Goal: Ask a question: Seek information or help from site administrators or community

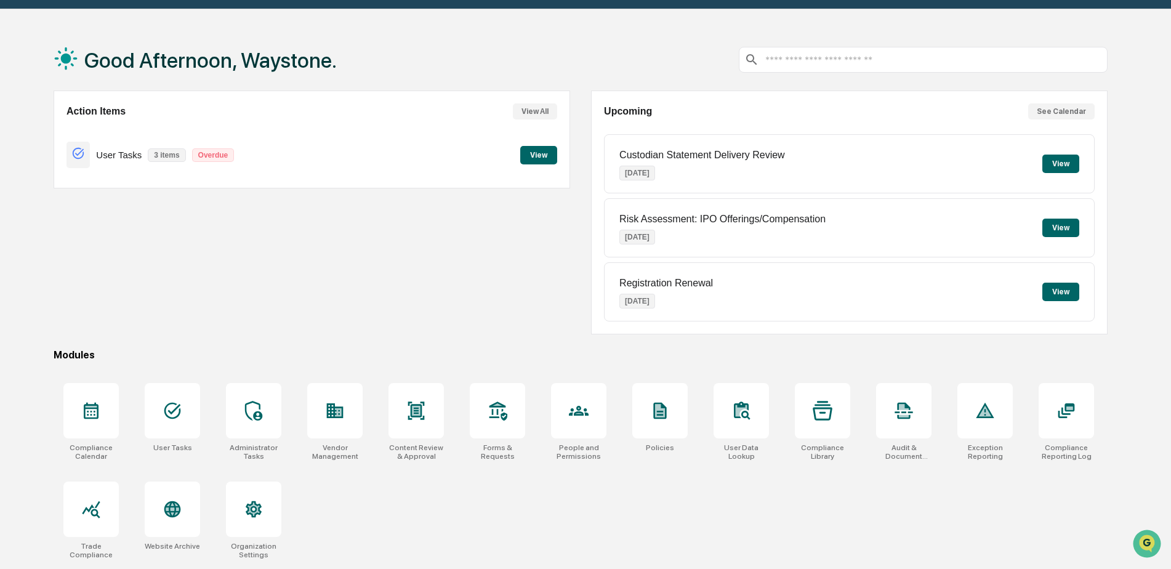
scroll to position [58, 0]
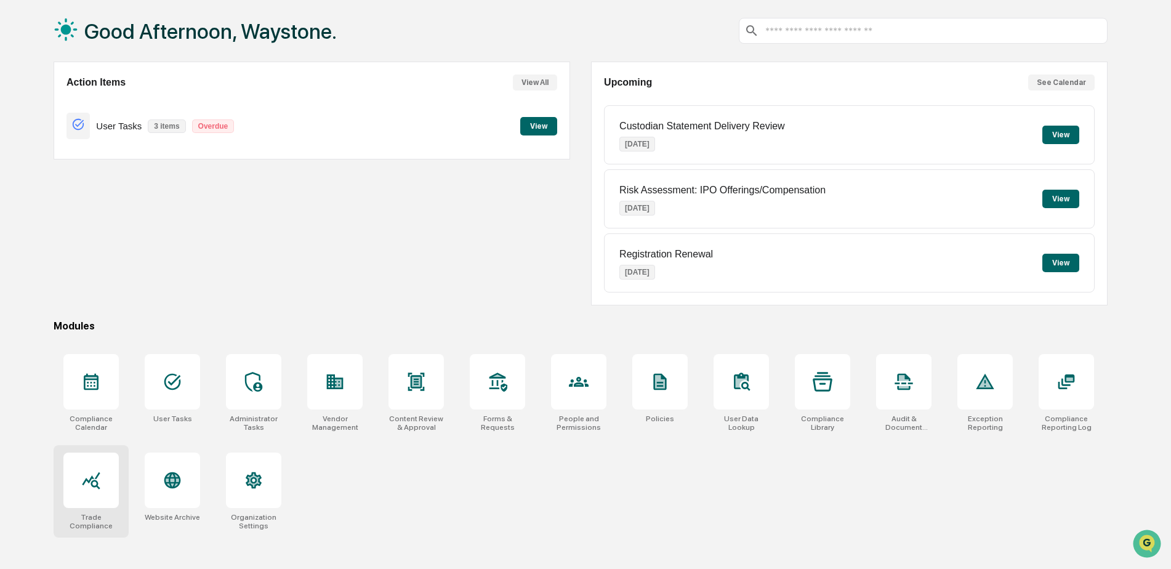
click at [92, 512] on div "Trade Compliance" at bounding box center [91, 491] width 75 height 92
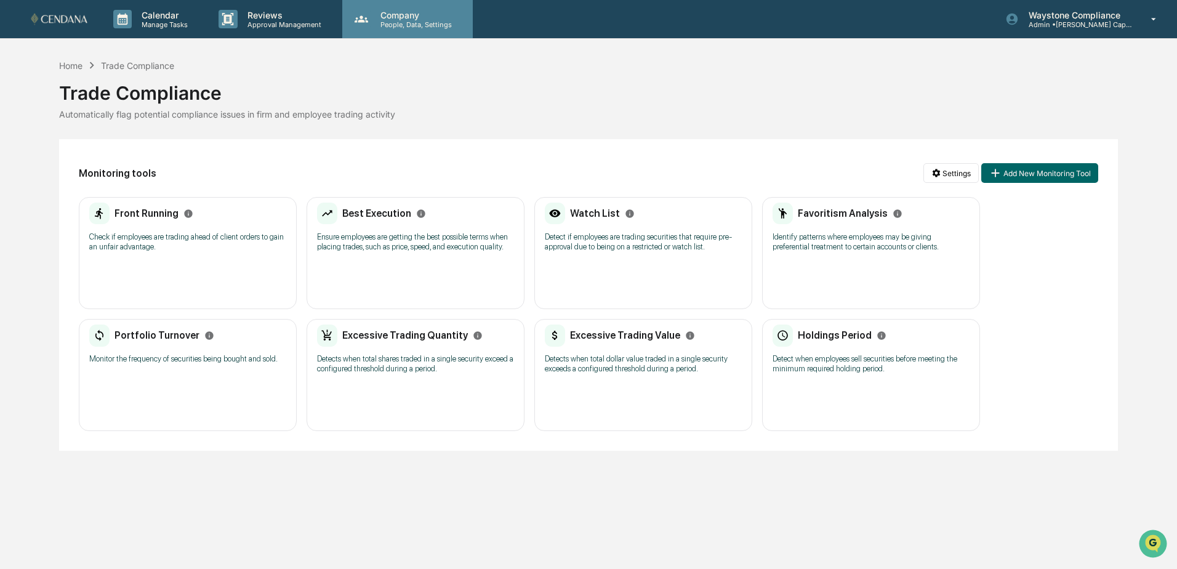
click at [408, 18] on p "Company" at bounding box center [414, 15] width 87 height 10
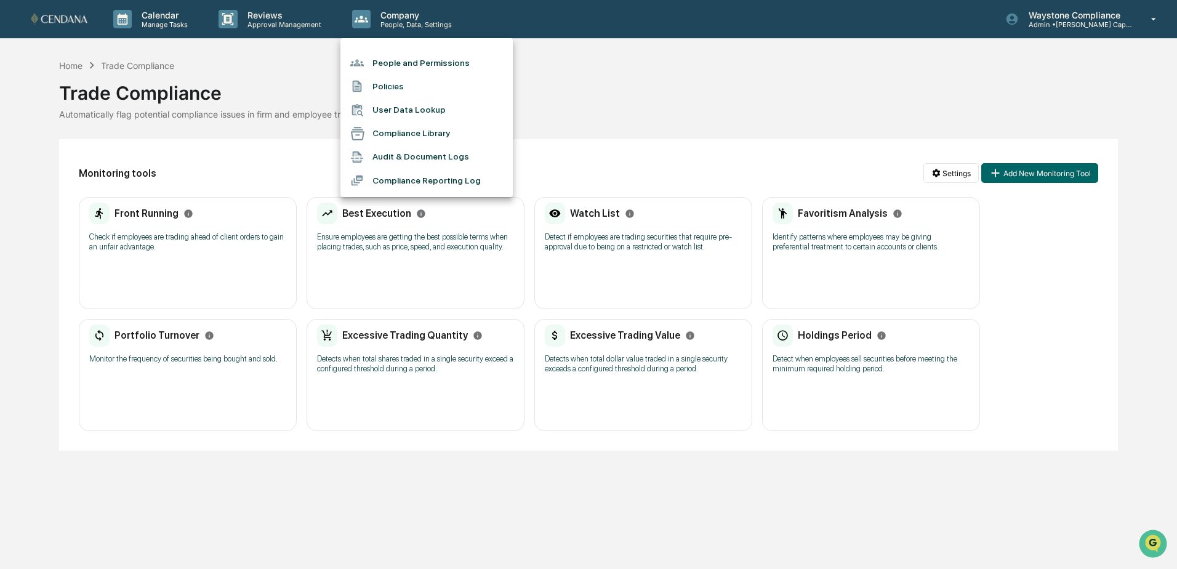
click at [446, 65] on li "People and Permissions" at bounding box center [426, 62] width 172 height 23
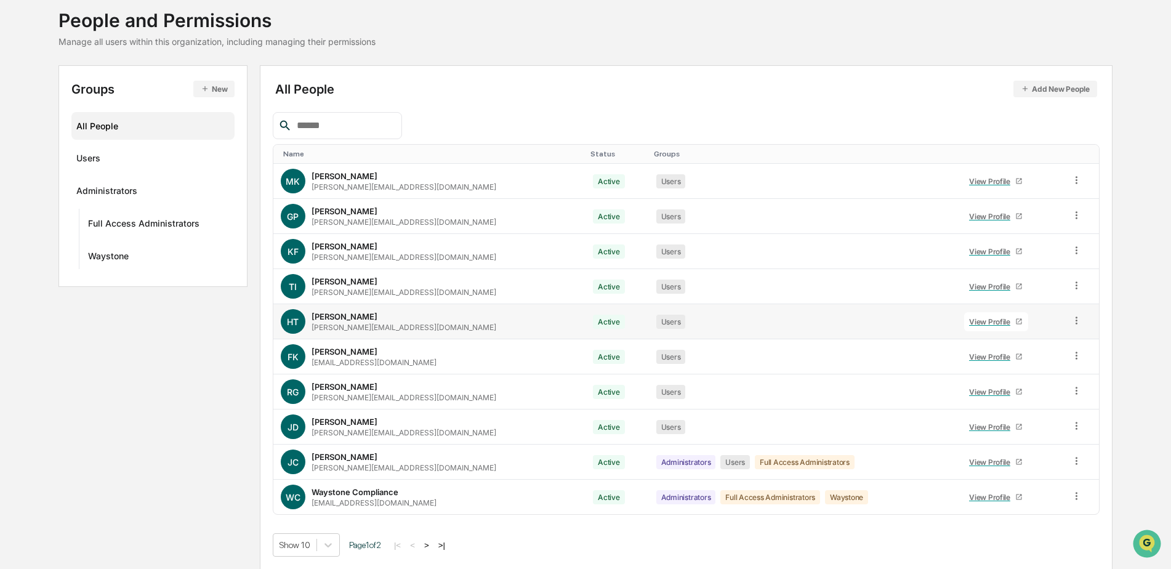
scroll to position [74, 0]
click at [307, 156] on div "Name" at bounding box center [431, 153] width 297 height 9
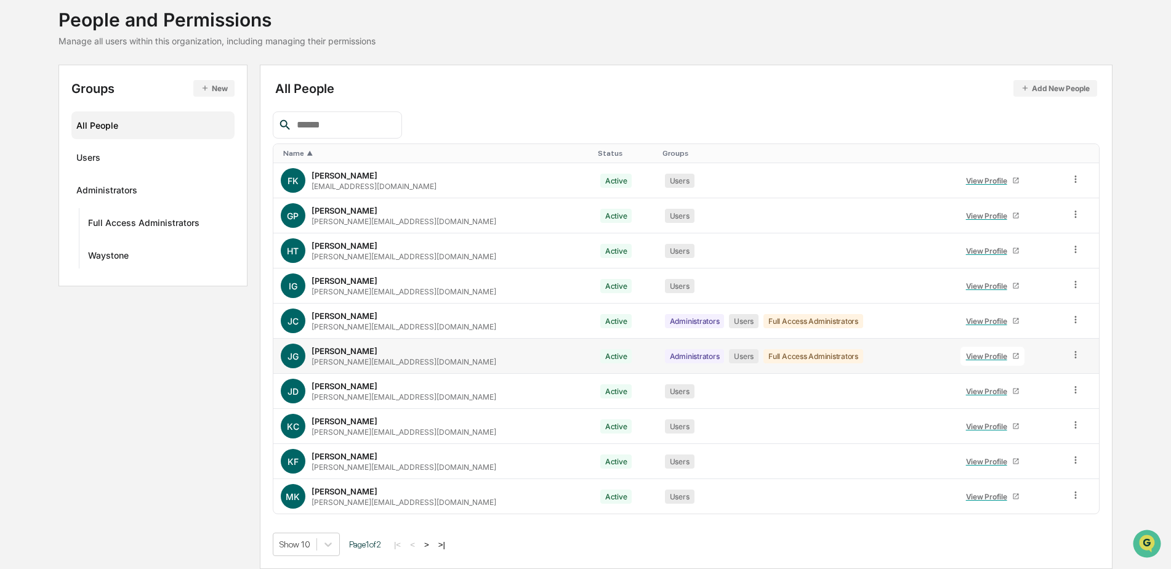
click at [966, 358] on div "View Profile" at bounding box center [989, 356] width 46 height 9
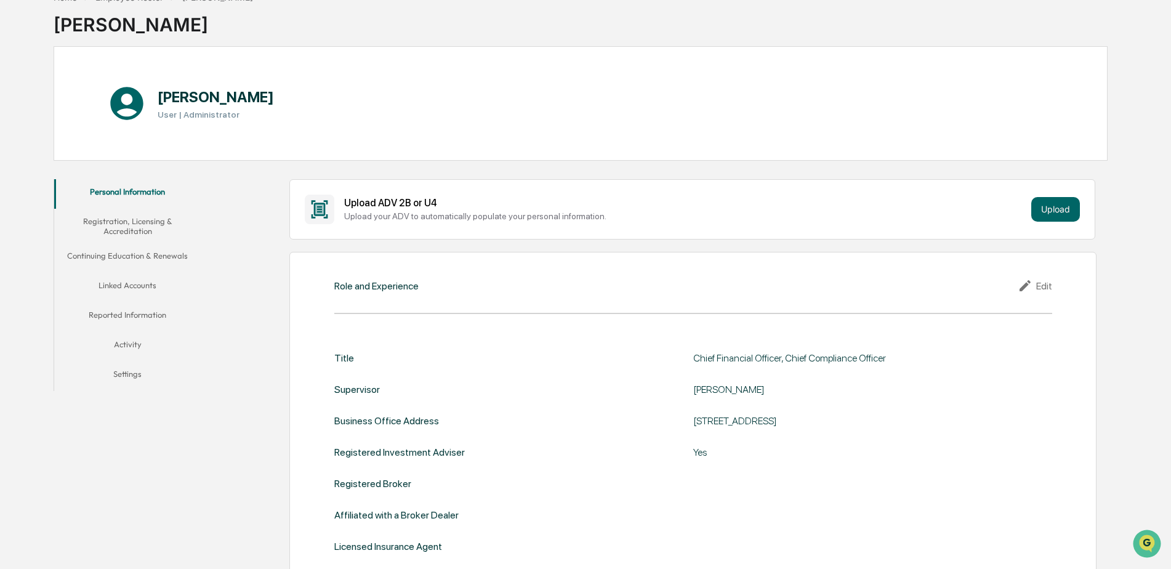
click at [125, 285] on button "Linked Accounts" at bounding box center [127, 288] width 147 height 30
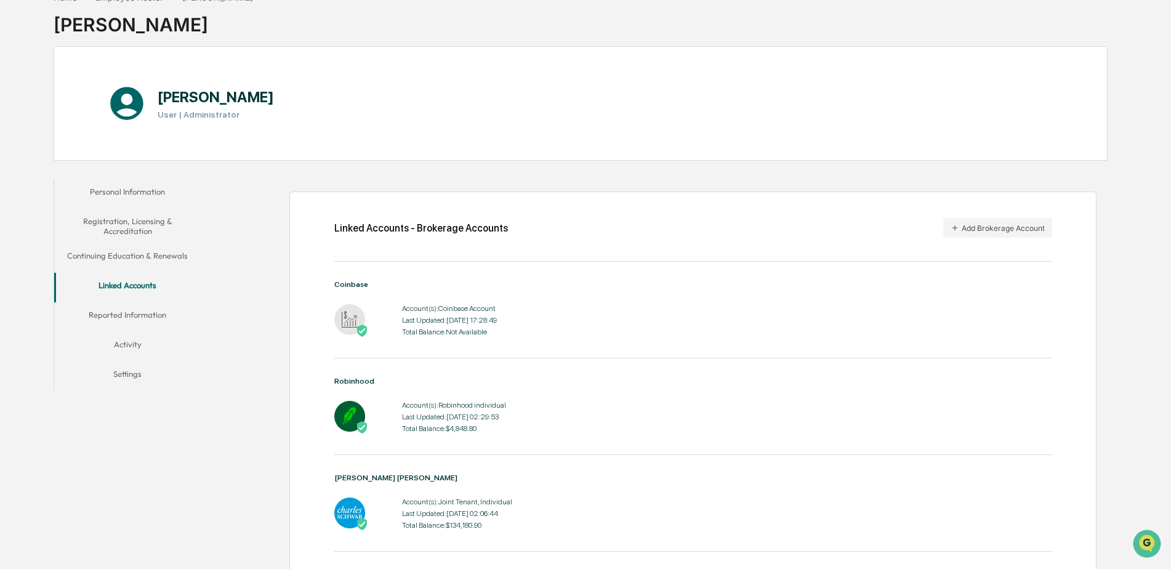
scroll to position [108, 0]
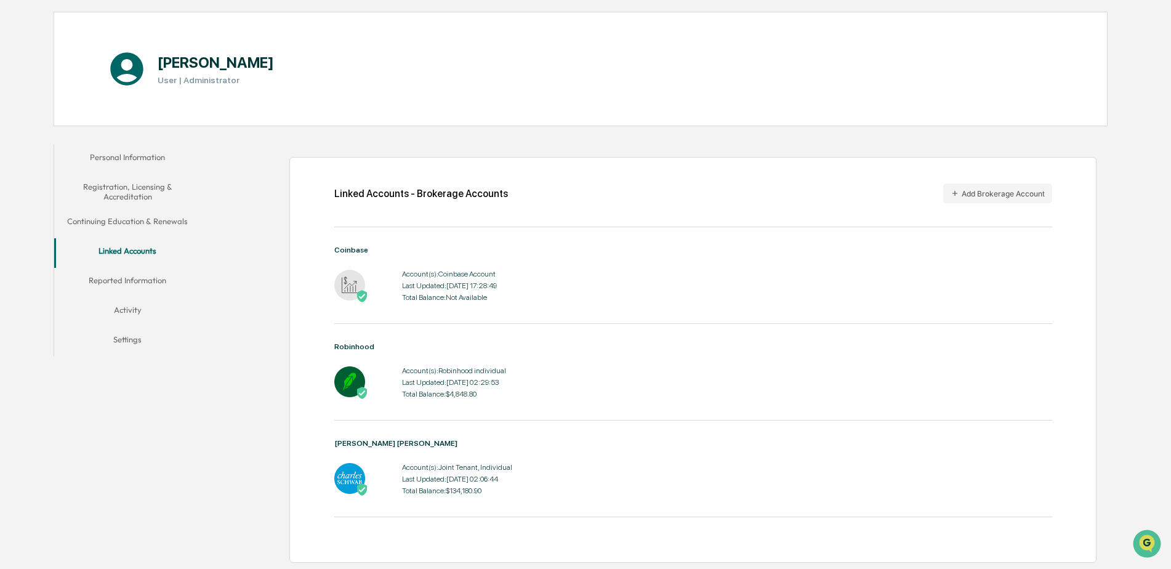
click at [349, 481] on img at bounding box center [349, 478] width 31 height 31
click at [459, 478] on div "Last Updated: 2025-10-14 02:06:44" at bounding box center [457, 479] width 110 height 9
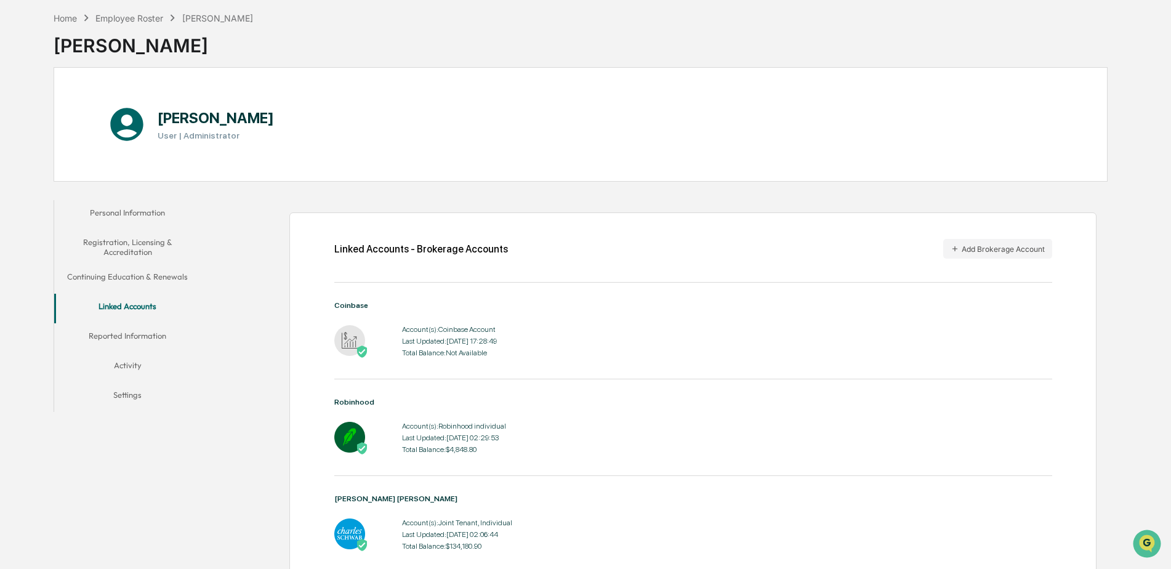
scroll to position [0, 0]
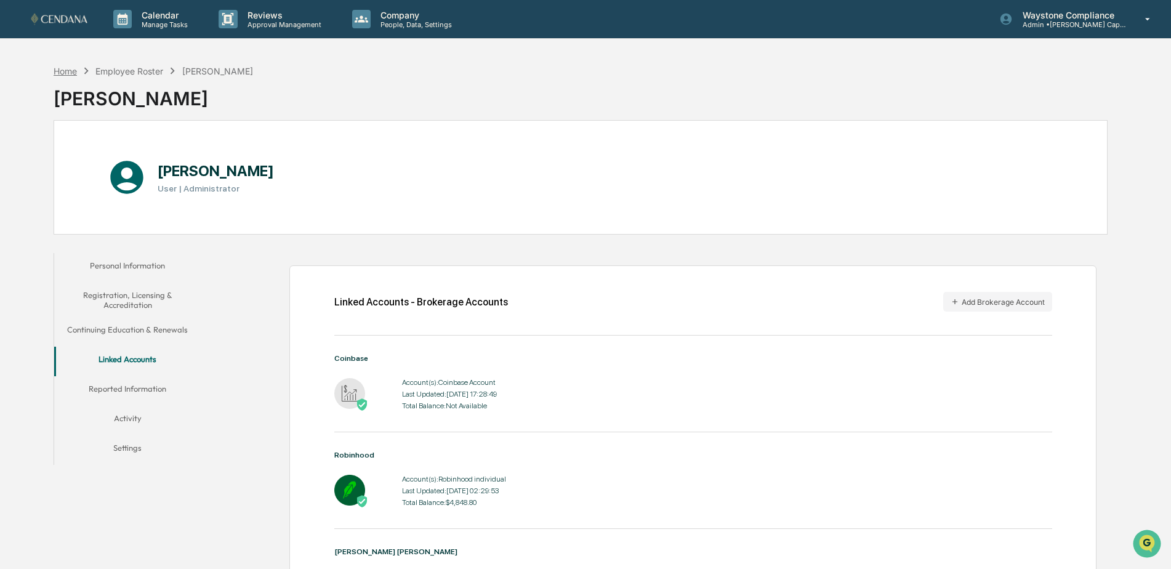
click at [69, 74] on div "Home" at bounding box center [65, 71] width 23 height 10
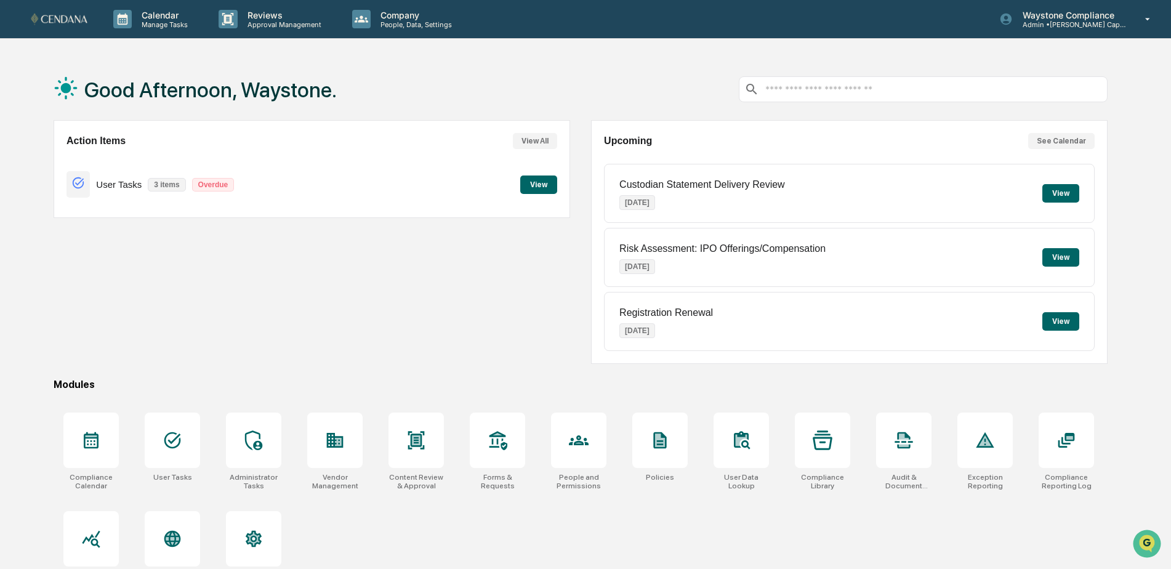
click at [807, 89] on input "text" at bounding box center [933, 90] width 338 height 12
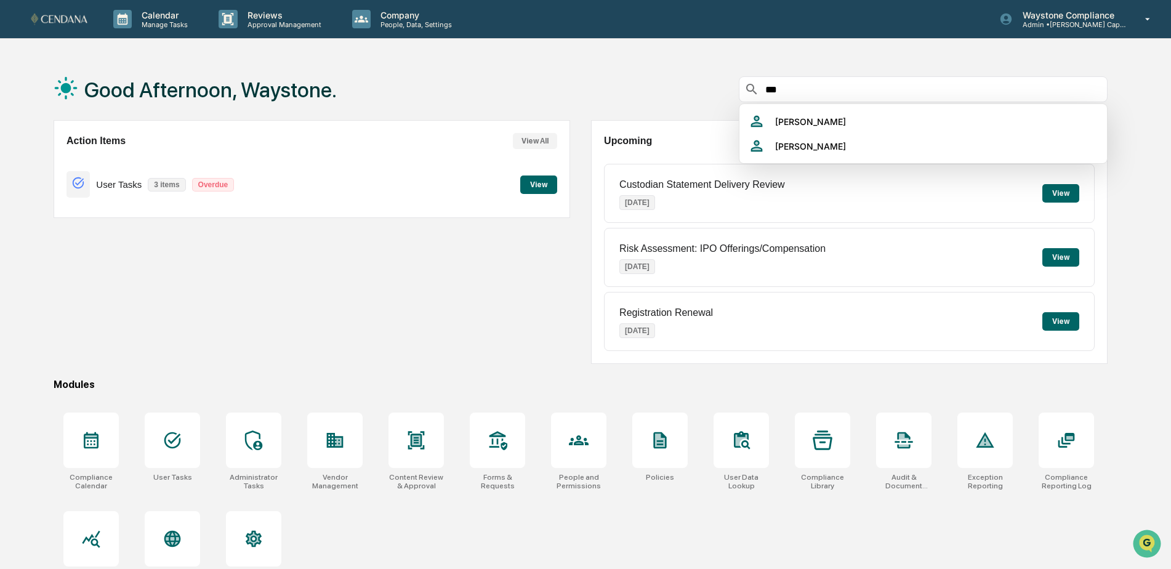
type input "****"
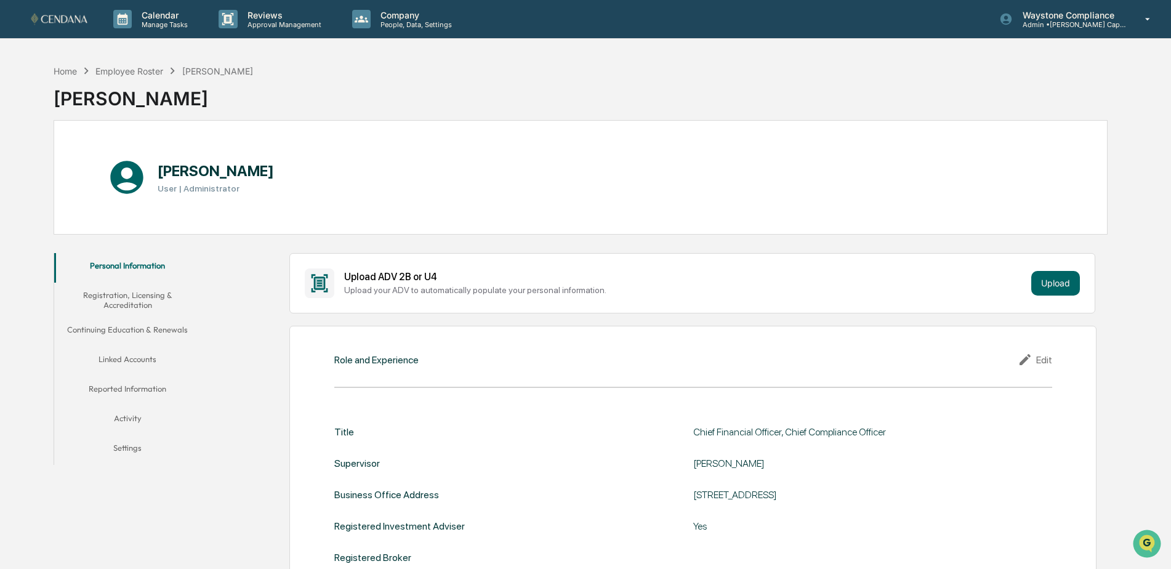
click at [136, 368] on button "Linked Accounts" at bounding box center [127, 362] width 147 height 30
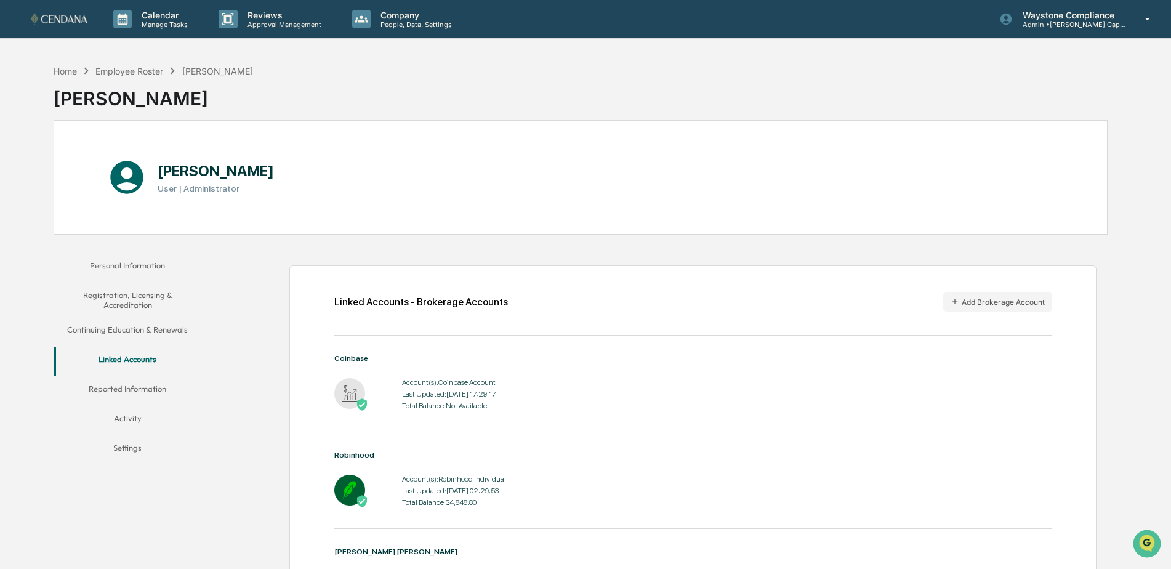
click at [348, 396] on img at bounding box center [349, 393] width 31 height 31
click at [348, 355] on div "Coinbase" at bounding box center [693, 358] width 718 height 9
click at [464, 399] on div "Account(s): Coinbase Account Last Updated: 2025-10-14 17:29:17 Total Balance: N…" at bounding box center [449, 394] width 94 height 38
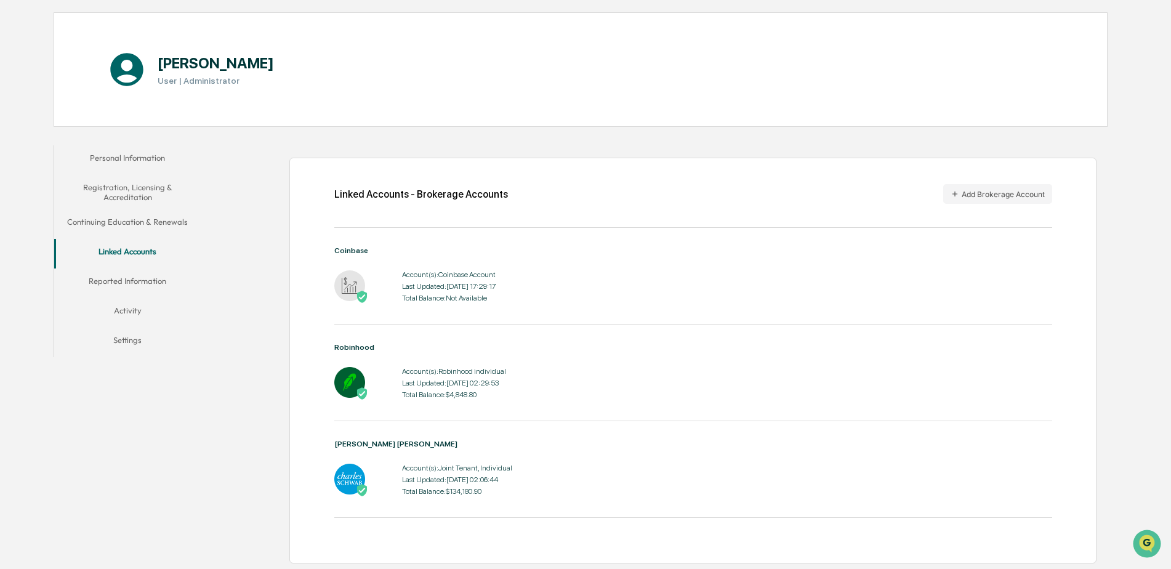
scroll to position [108, 0]
click at [1006, 196] on button "Add Brokerage Account" at bounding box center [997, 193] width 109 height 20
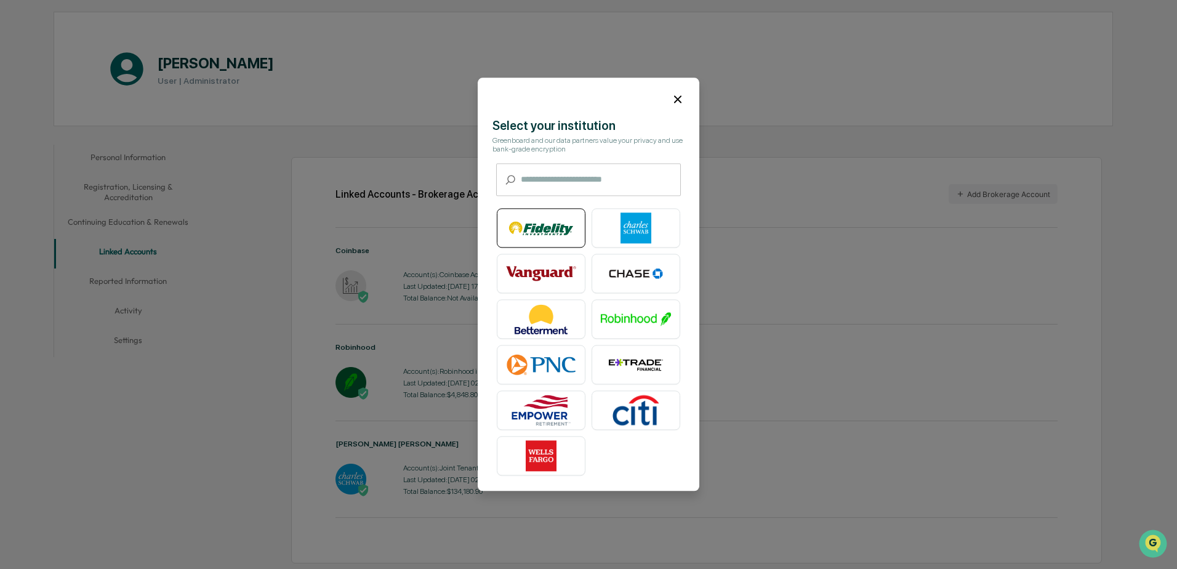
click at [554, 220] on img at bounding box center [541, 228] width 70 height 31
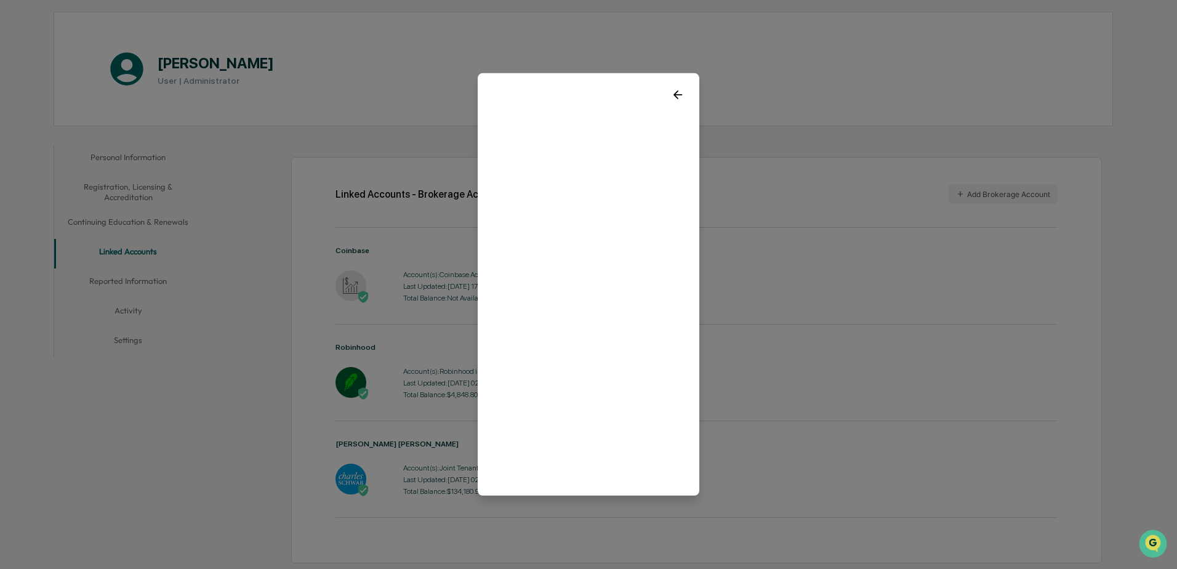
click at [672, 91] on icon at bounding box center [678, 95] width 14 height 14
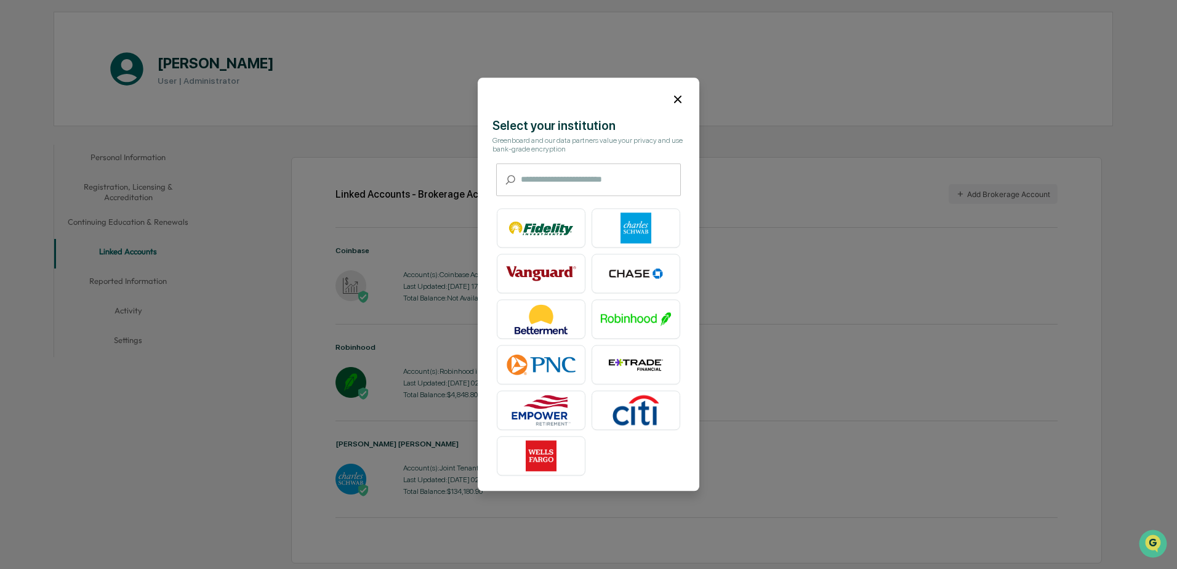
click at [672, 100] on icon at bounding box center [678, 99] width 14 height 14
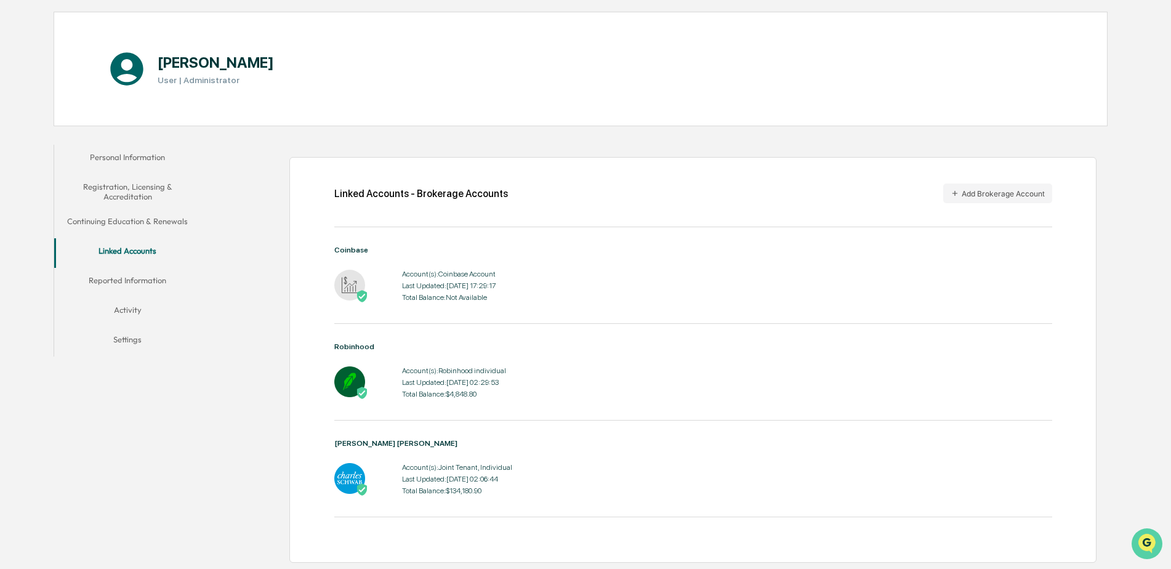
click at [1146, 544] on icon "Open customer support" at bounding box center [1147, 559] width 31 height 31
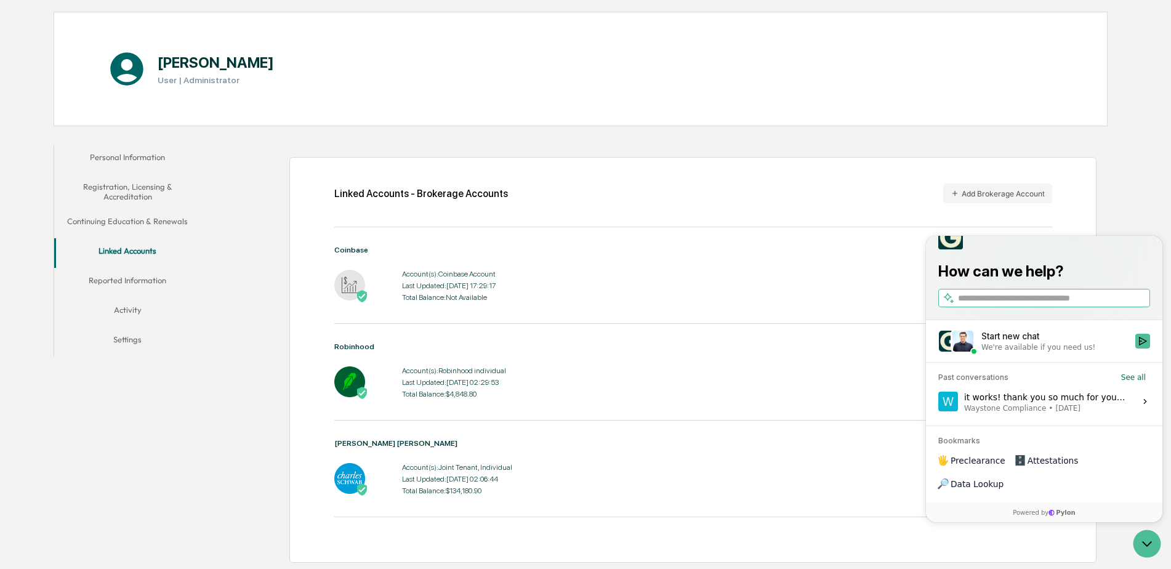
click at [1029, 305] on input "search" at bounding box center [1053, 298] width 190 height 13
type input "**********"
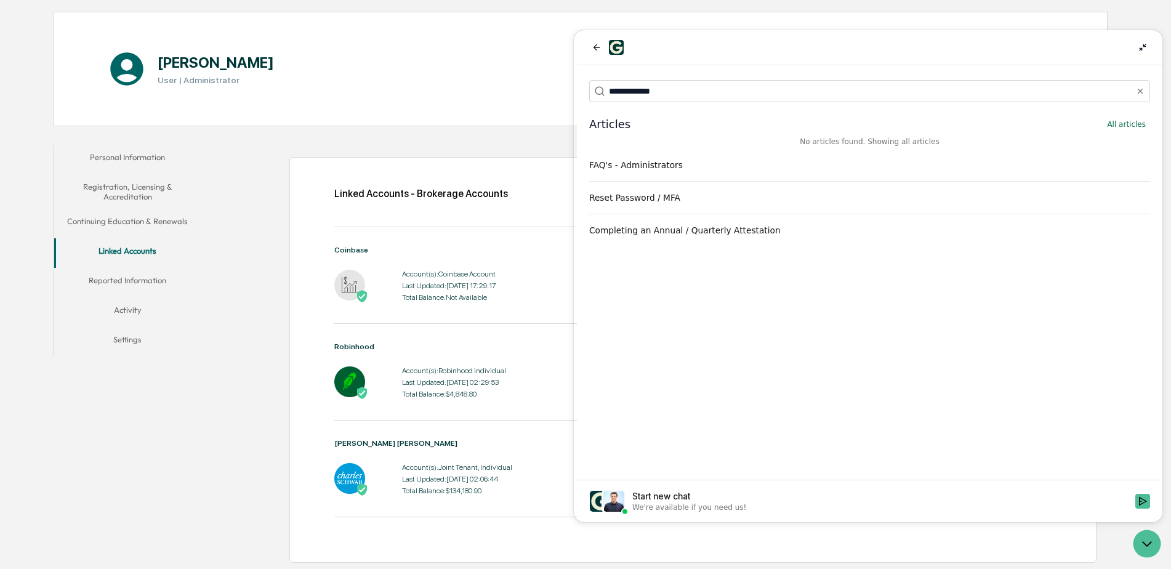
drag, startPoint x: 676, startPoint y: 89, endPoint x: 560, endPoint y: 81, distance: 116.1
click at [577, 81] on html "**********" at bounding box center [869, 276] width 585 height 492
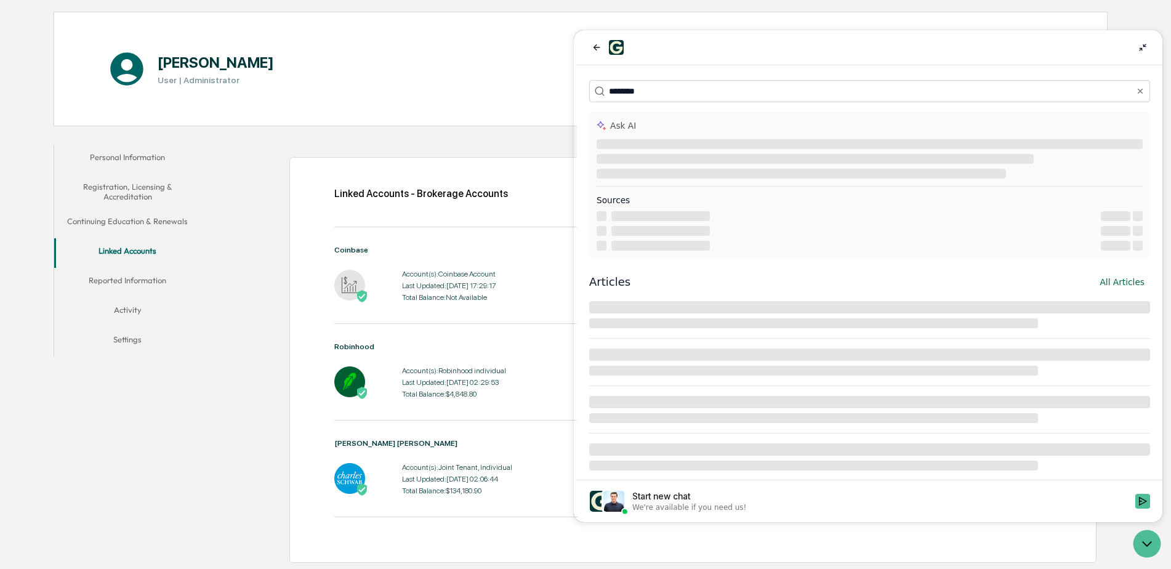
type input "********"
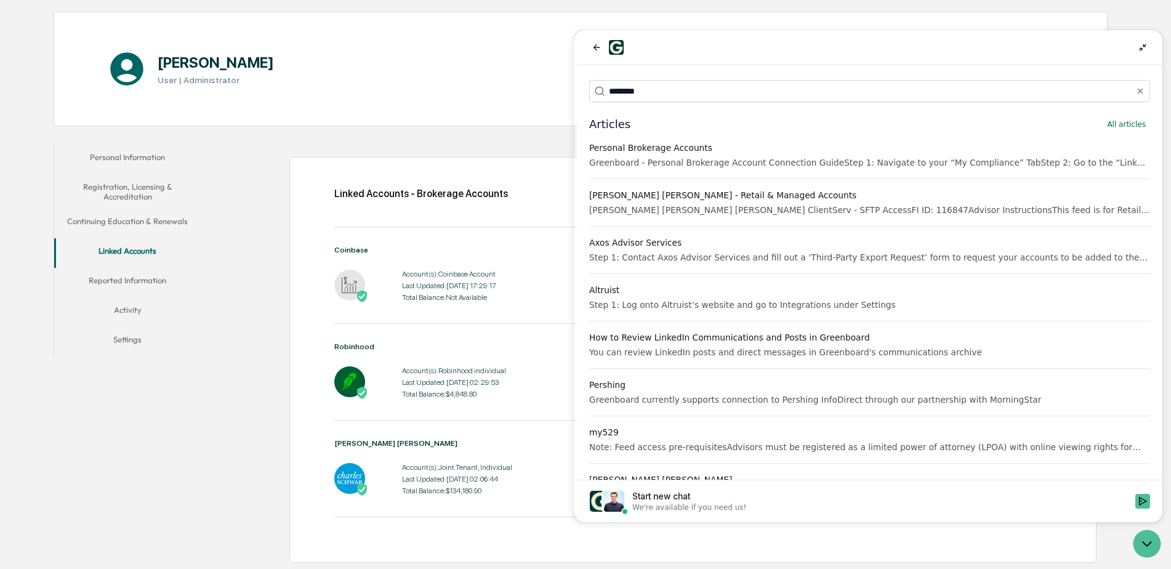
click at [678, 146] on div "Personal Brokerage Accounts" at bounding box center [869, 148] width 561 height 12
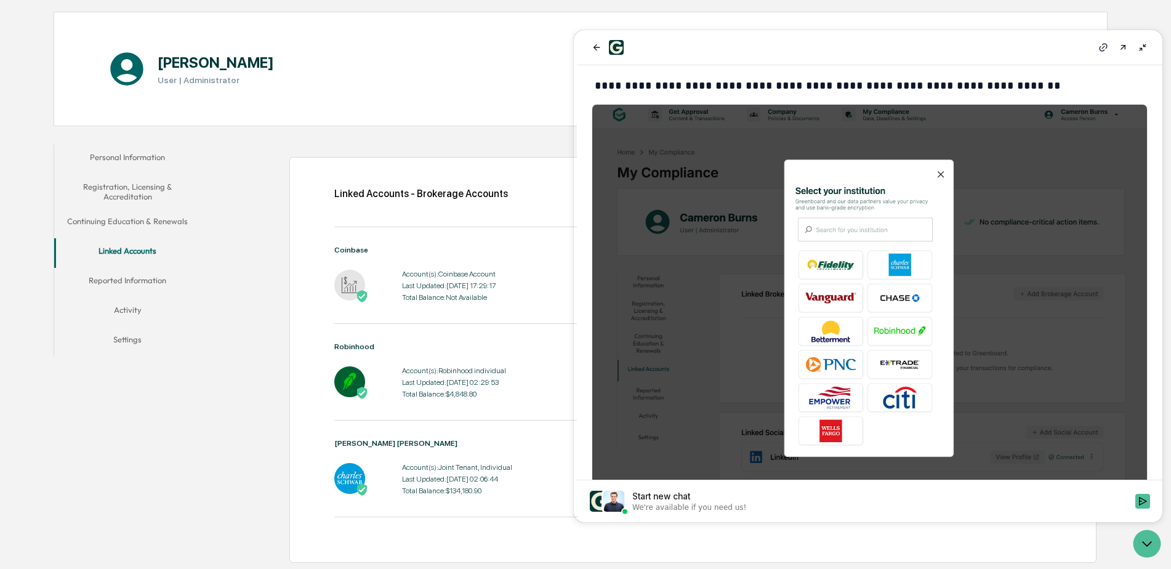
scroll to position [1394, 0]
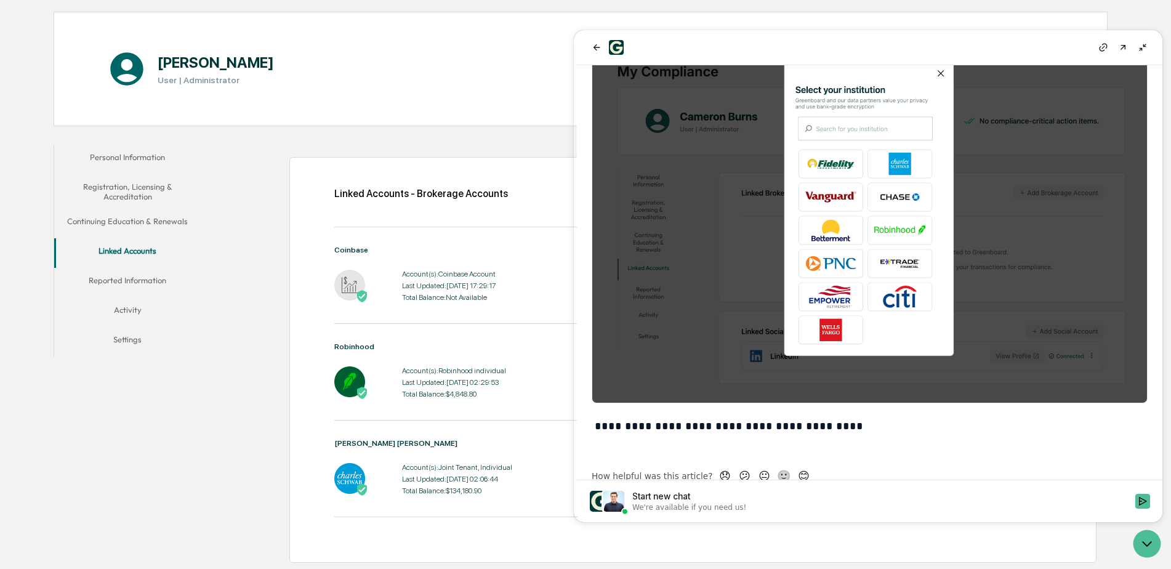
click at [613, 503] on img at bounding box center [614, 501] width 22 height 22
click at [1135, 503] on button "Start new chat We're available if you need us!" at bounding box center [1142, 501] width 15 height 15
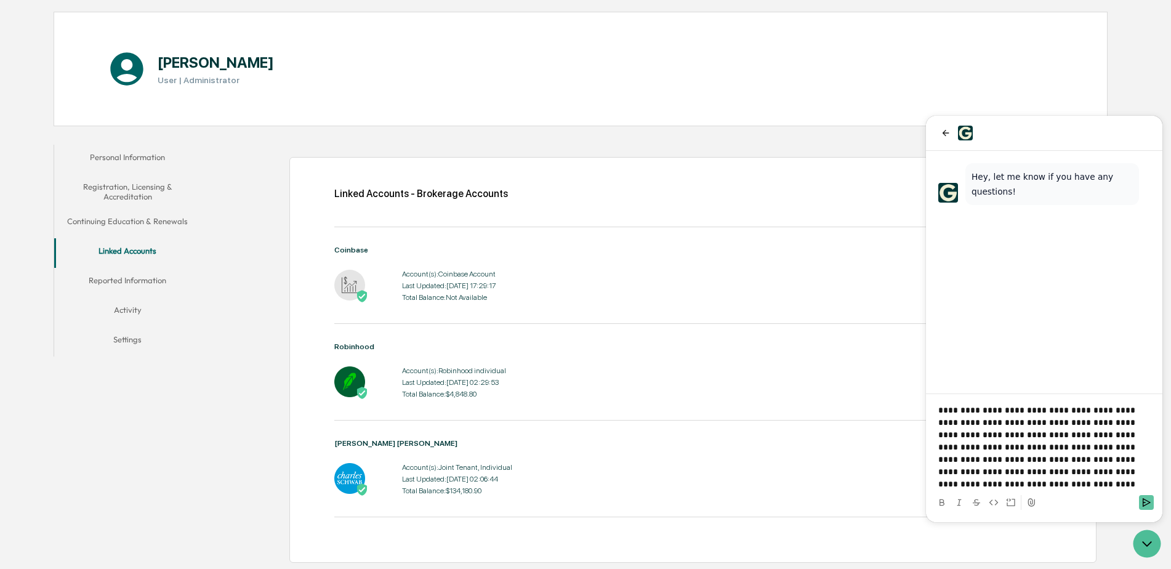
click at [1149, 501] on icon "Send" at bounding box center [1146, 502] width 10 height 10
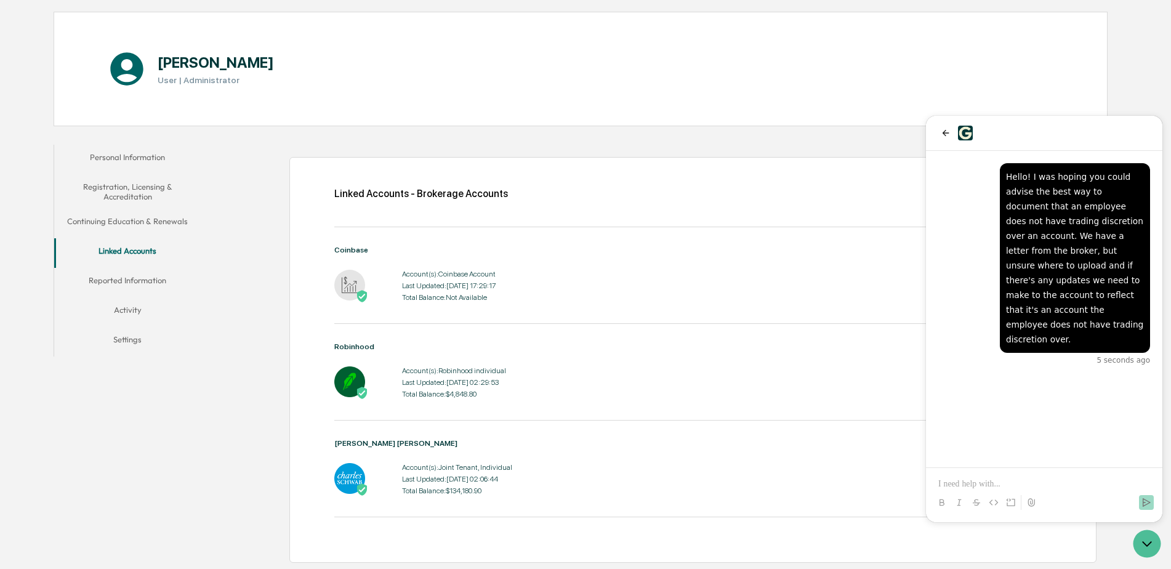
click at [132, 346] on button "Settings" at bounding box center [127, 342] width 147 height 30
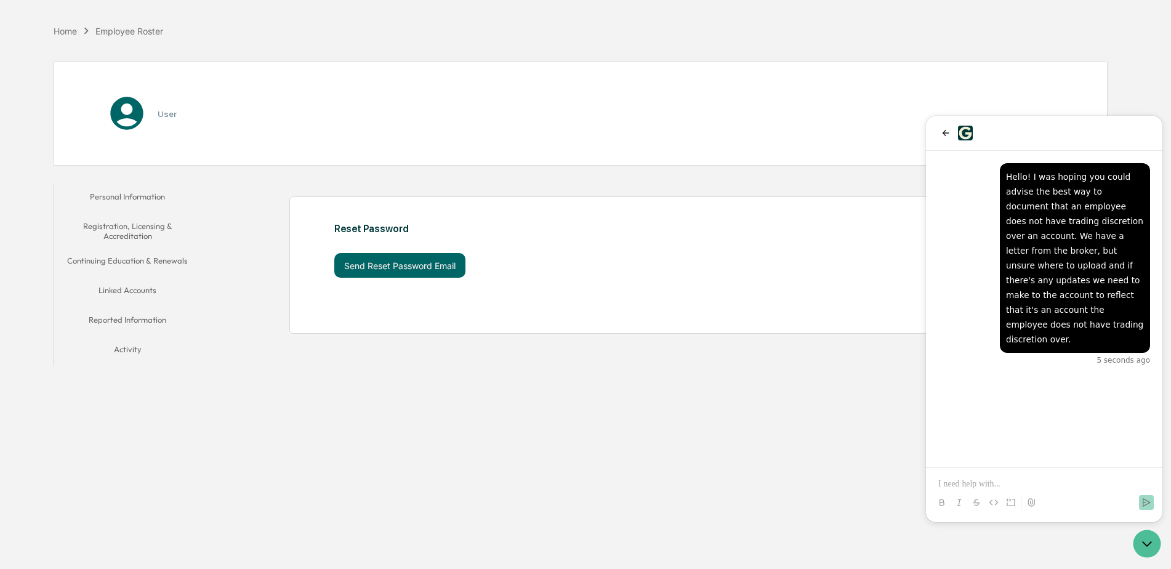
scroll to position [58, 0]
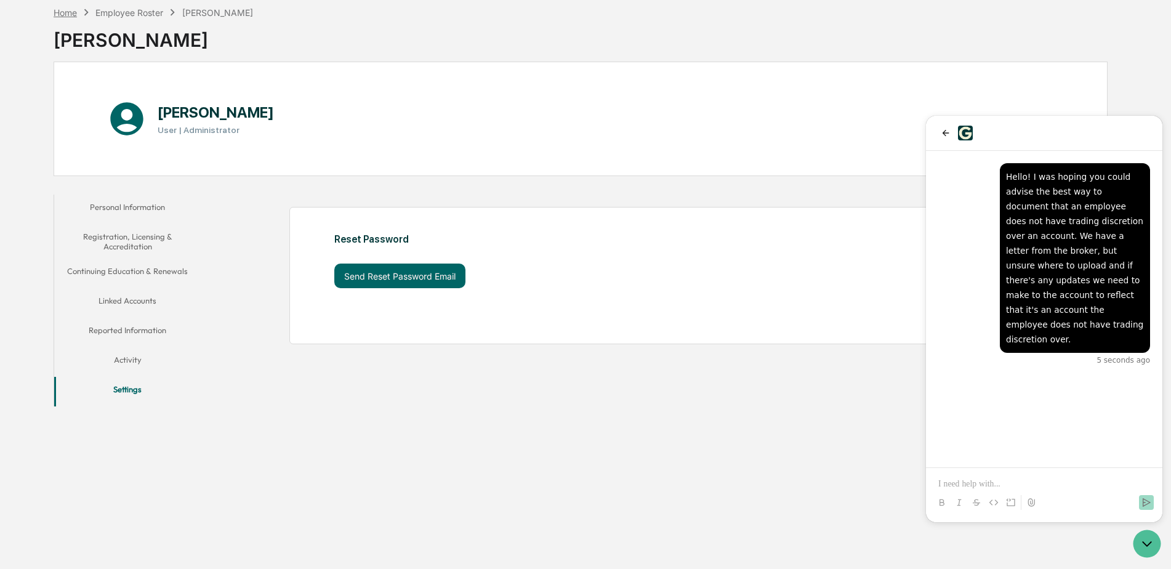
click at [63, 16] on div "Home" at bounding box center [65, 12] width 23 height 10
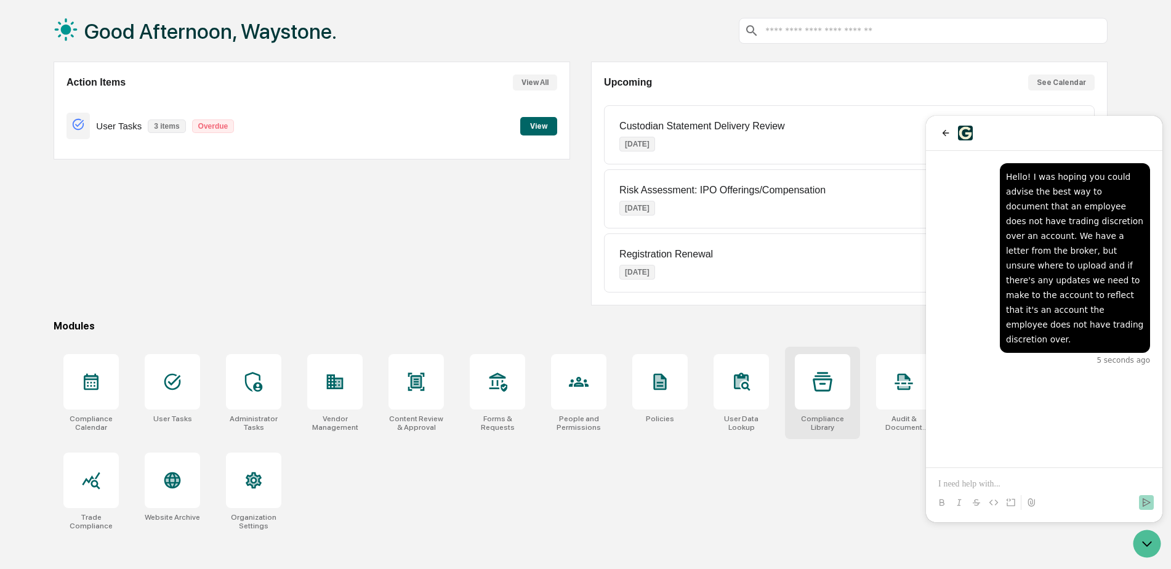
click at [811, 387] on div at bounding box center [822, 381] width 55 height 55
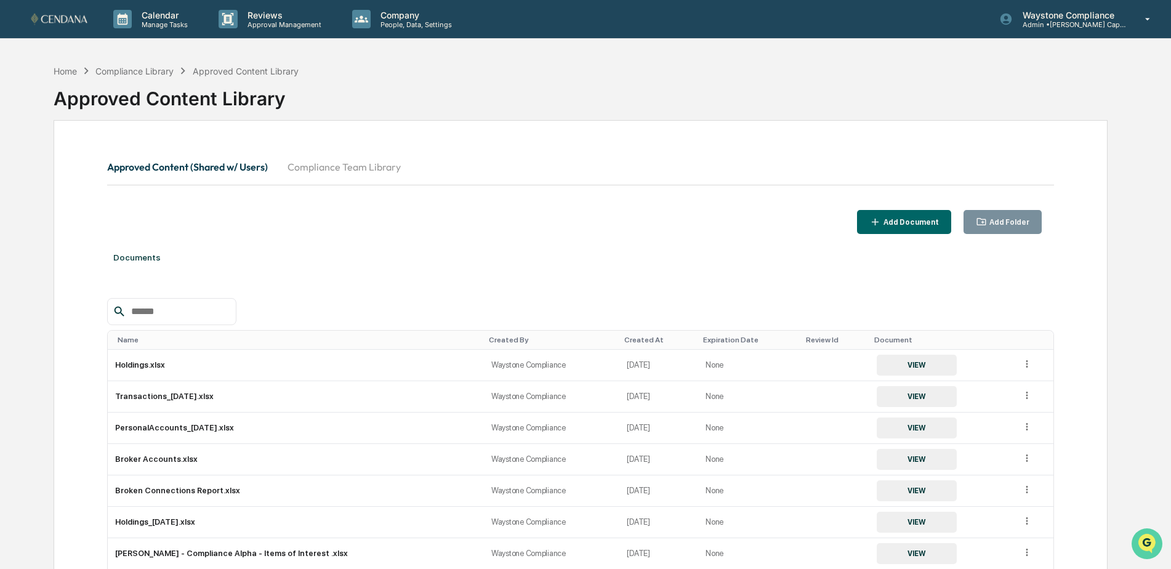
click at [1140, 547] on icon "Open customer support" at bounding box center [1147, 559] width 31 height 31
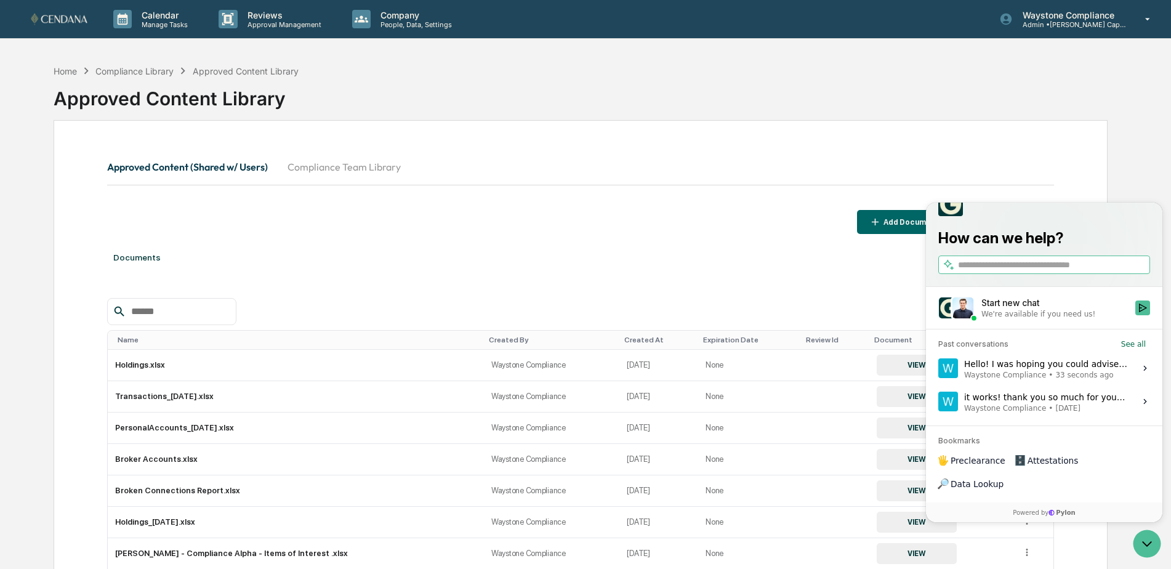
click at [1005, 319] on div "We're available if you need us!" at bounding box center [1038, 314] width 114 height 10
click at [1135, 315] on button "Start new chat We're available if you need us!" at bounding box center [1142, 307] width 15 height 15
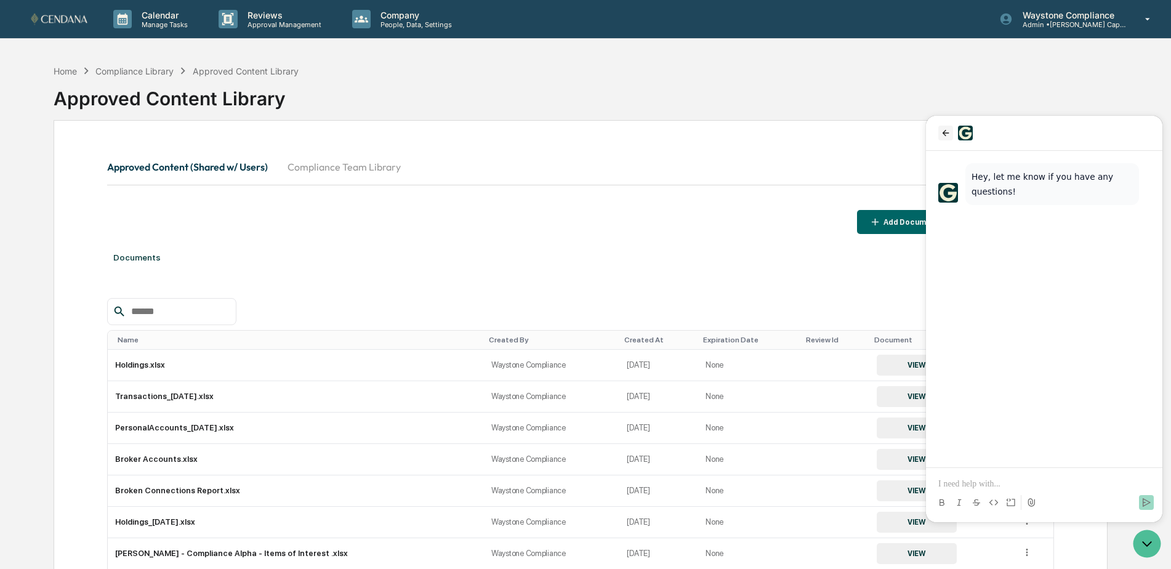
click at [941, 137] on icon "back" at bounding box center [946, 133] width 10 height 10
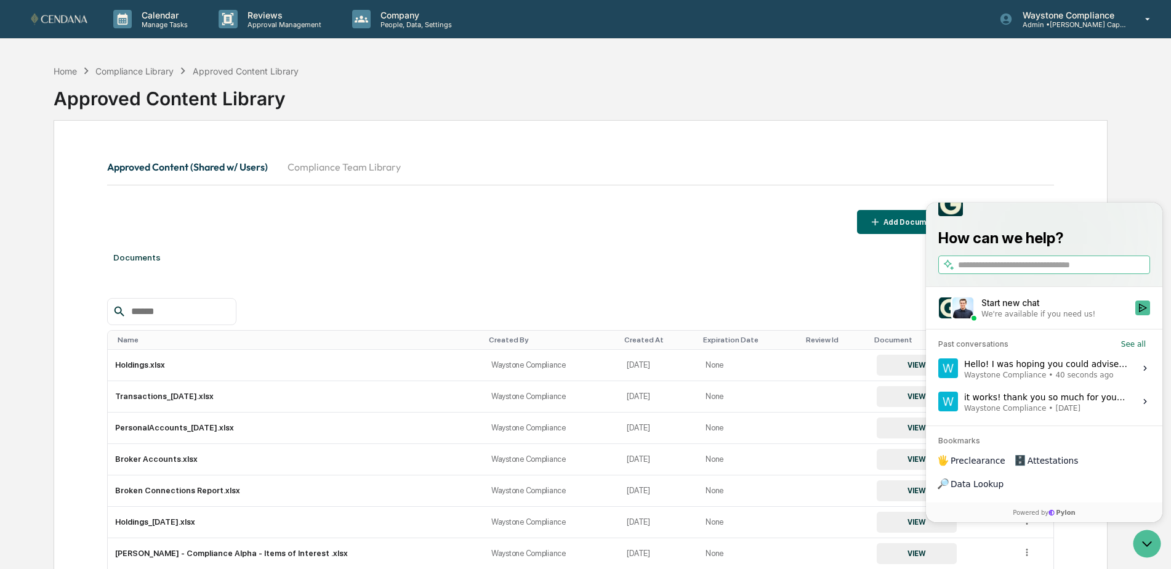
click at [1049, 380] on div "Hello! I was hoping you could advise the best way to document that an employee …" at bounding box center [1046, 367] width 164 height 23
click at [938, 369] on button "View issue" at bounding box center [938, 368] width 1 height 1
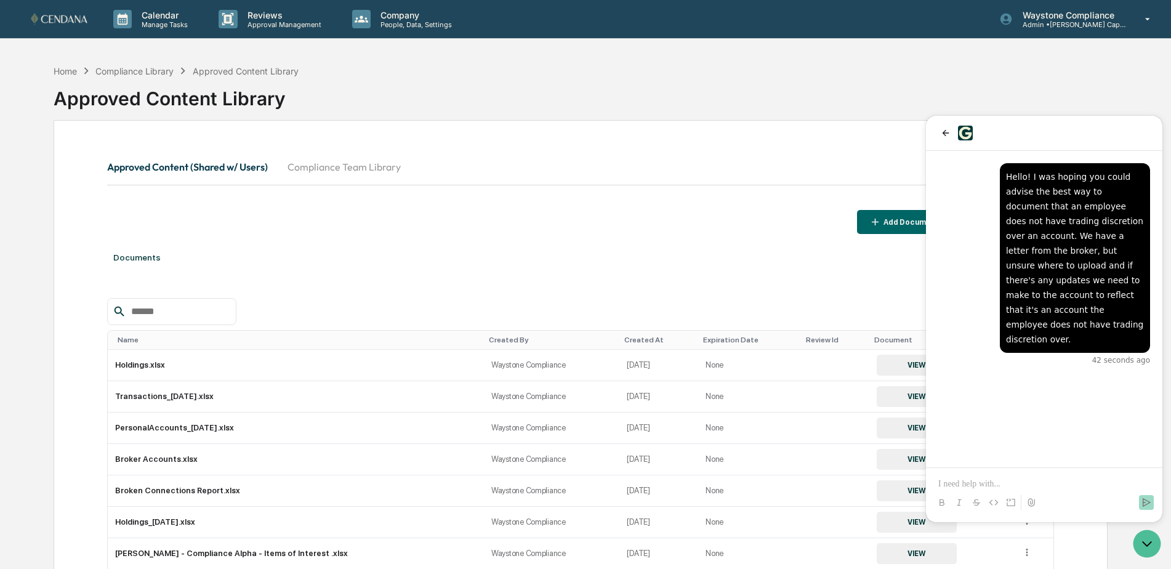
click at [364, 167] on button "Compliance Team Library" at bounding box center [344, 167] width 133 height 30
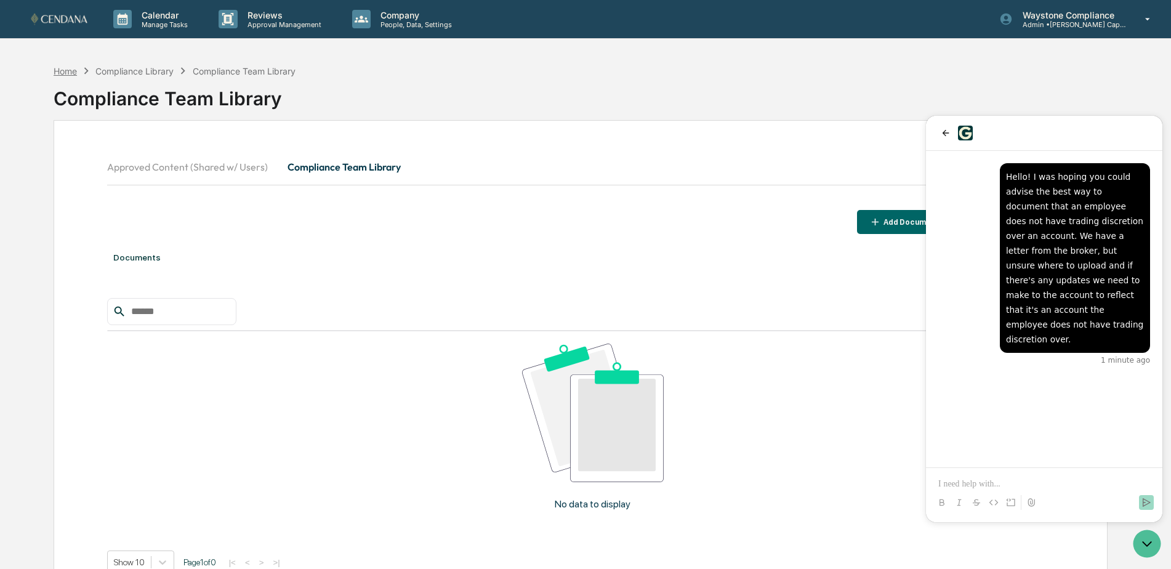
click at [72, 70] on div "Home" at bounding box center [65, 71] width 23 height 10
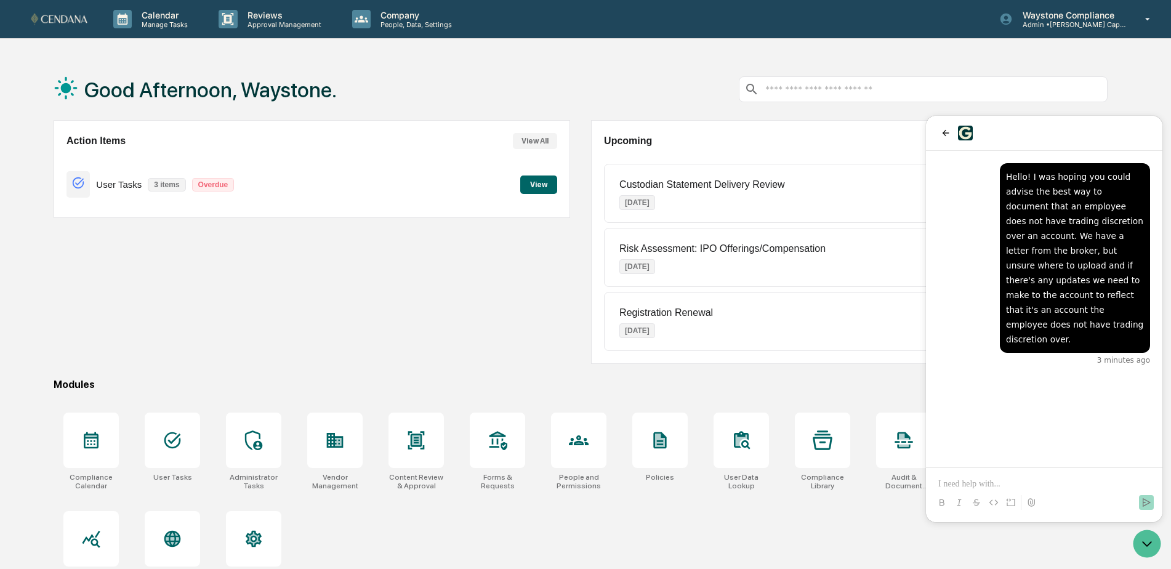
click at [968, 196] on div "Hello! I was hoping you could advise the best way to document that an employee …" at bounding box center [1044, 264] width 212 height 202
click at [1045, 436] on div "Hello! I was hoping you could advise the best way to document that an employee …" at bounding box center [1044, 309] width 236 height 316
click at [990, 479] on p at bounding box center [1044, 484] width 212 height 12
click at [944, 137] on icon "back" at bounding box center [946, 133] width 10 height 10
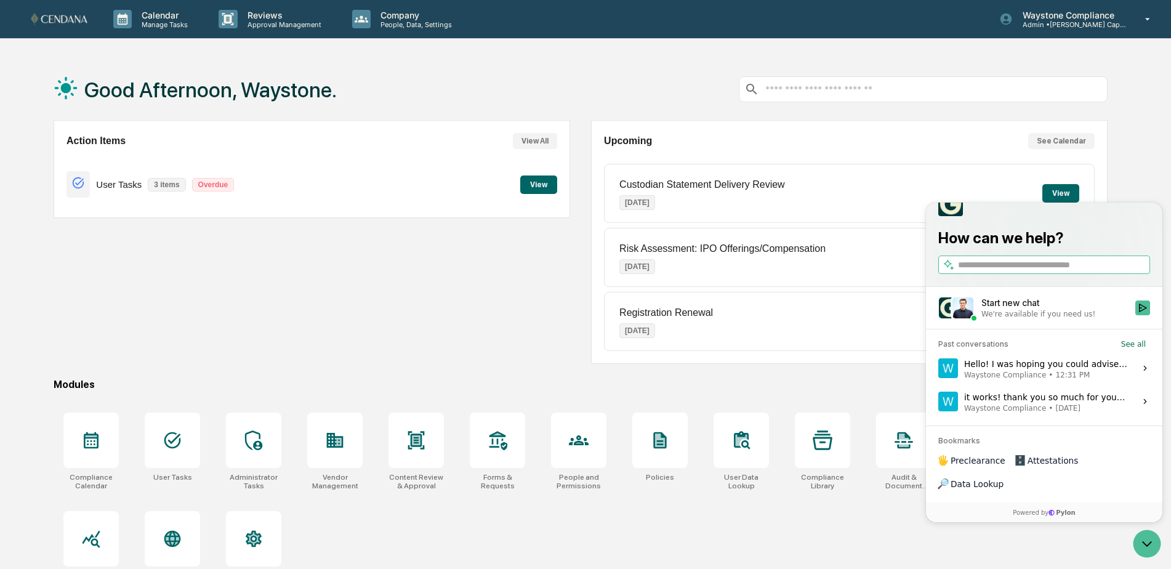
click at [1144, 373] on icon at bounding box center [1145, 368] width 10 height 10
click at [938, 369] on button "View issue" at bounding box center [938, 368] width 1 height 1
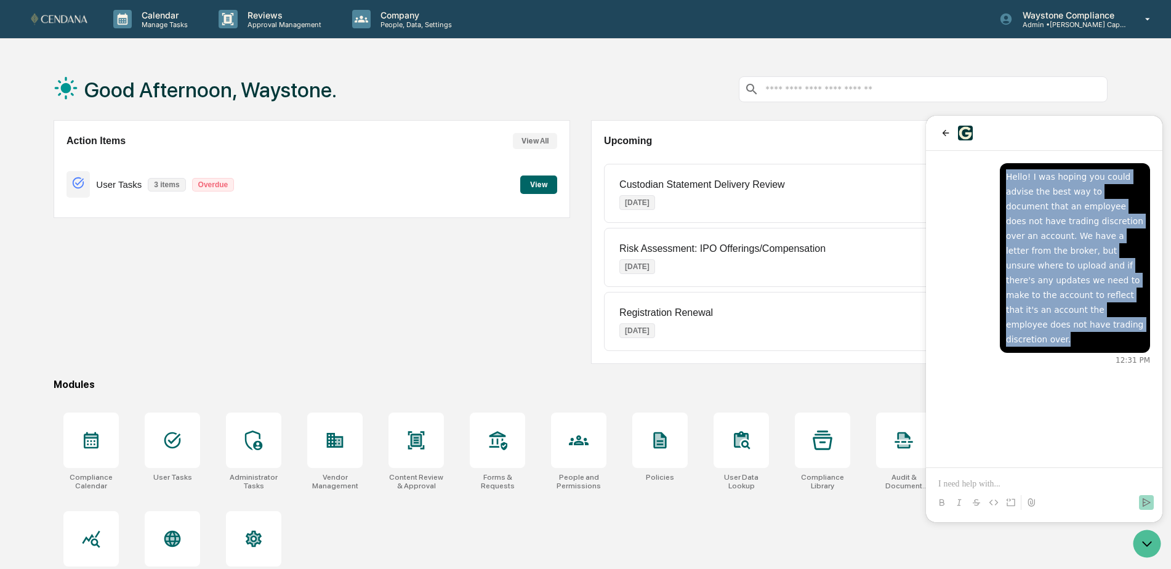
drag, startPoint x: 1107, startPoint y: 314, endPoint x: 1007, endPoint y: 177, distance: 170.1
click at [1007, 177] on div "Hello! I was hoping you could advise the best way to document that an employee …" at bounding box center [1075, 257] width 138 height 177
copy div "Hello! I was hoping you could advise the best way to document that an employee …"
click at [943, 131] on icon "back" at bounding box center [946, 133] width 10 height 10
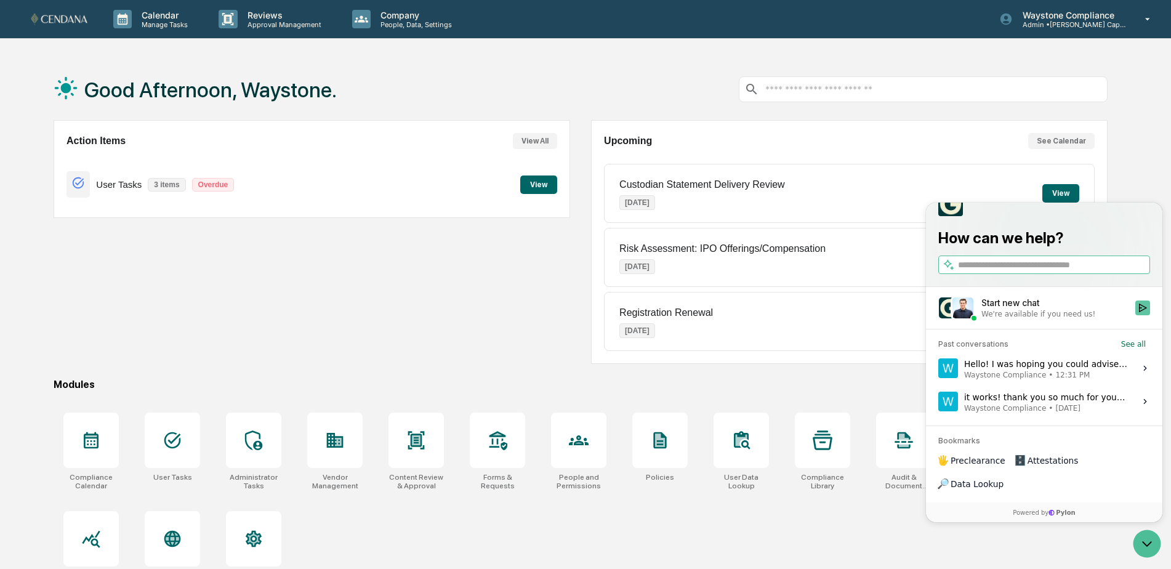
click at [1138, 313] on icon "Start new chat" at bounding box center [1143, 308] width 10 height 10
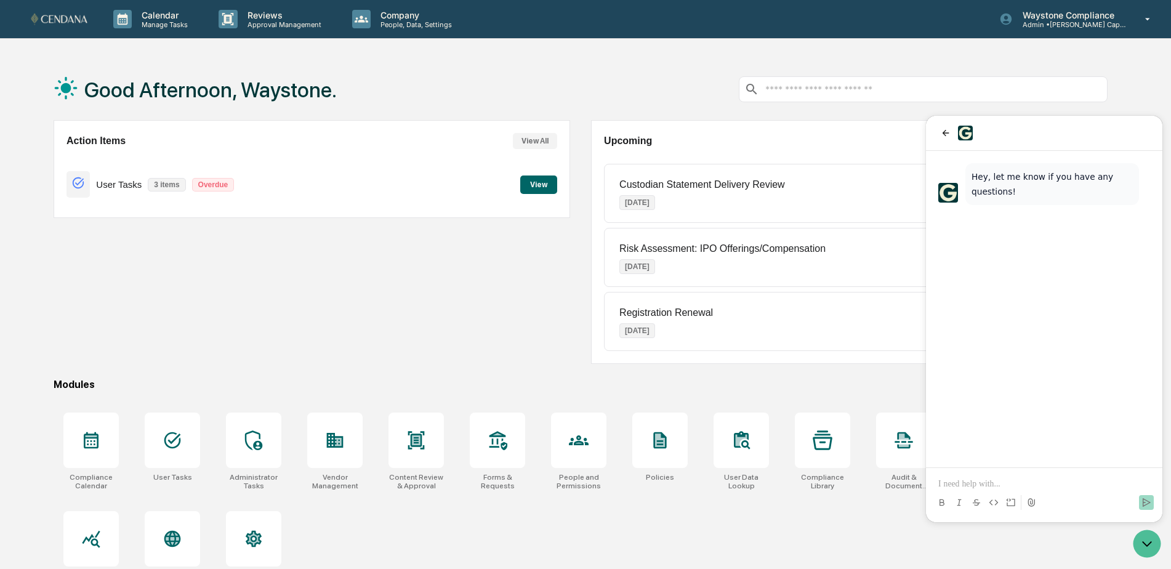
click at [1005, 485] on p at bounding box center [1044, 484] width 212 height 12
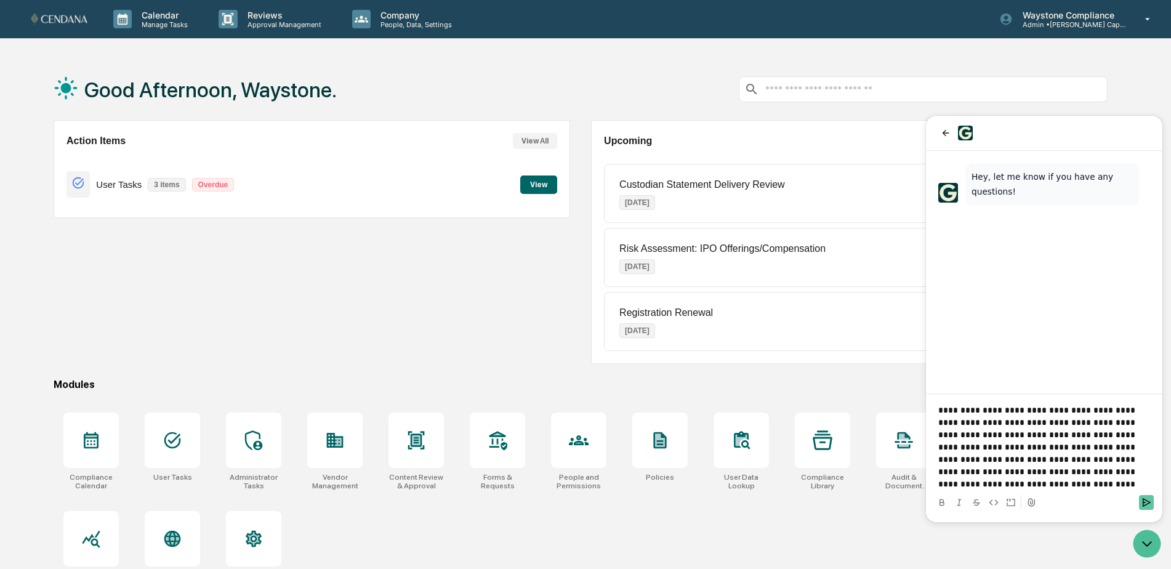
click at [1148, 509] on button "Send" at bounding box center [1146, 502] width 15 height 15
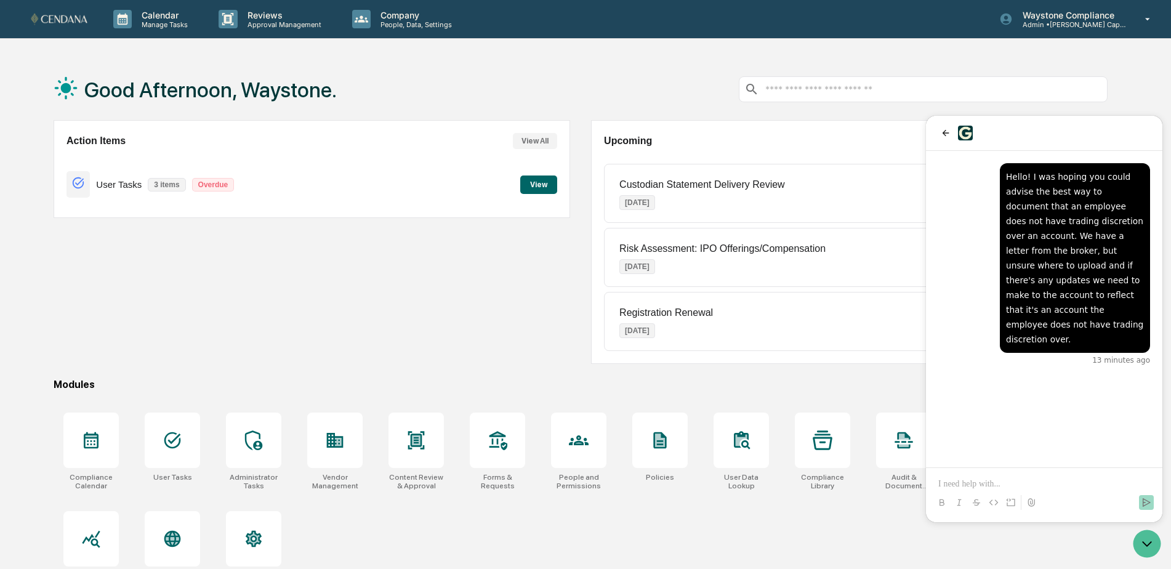
click at [1033, 399] on div "Hello! I was hoping you could advise the best way to document that an employee …" at bounding box center [1044, 309] width 236 height 316
click at [967, 479] on p at bounding box center [1044, 484] width 212 height 12
click at [948, 132] on icon "back" at bounding box center [946, 133] width 10 height 10
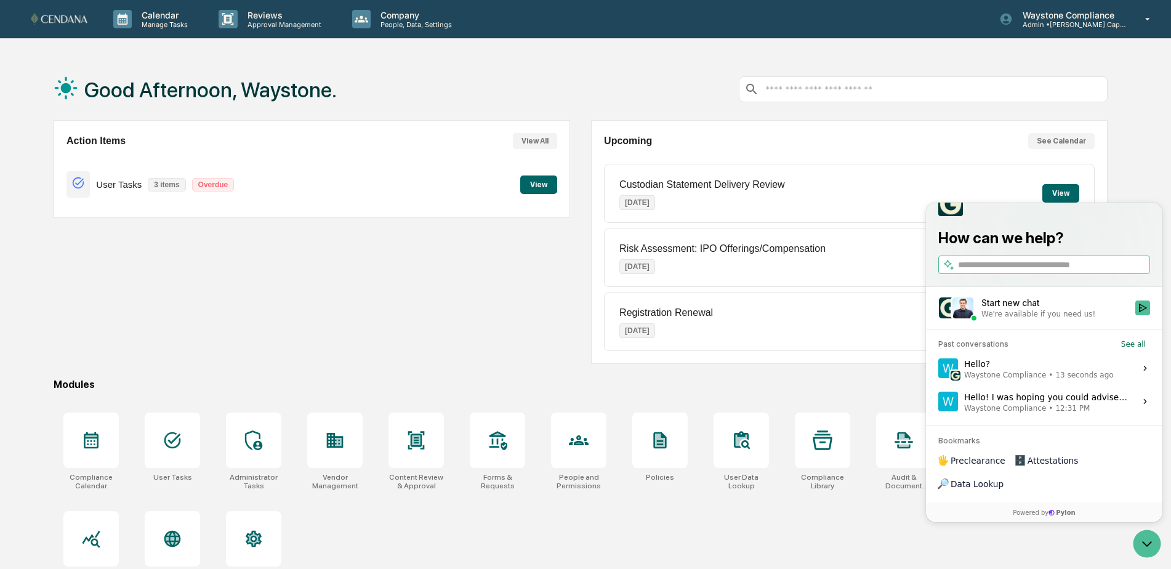
click at [1039, 418] on label "Hello! I was hoping you could advise the best way to document that an employee …" at bounding box center [1044, 401] width 222 height 33
click at [938, 402] on button "View issue" at bounding box center [938, 401] width 1 height 1
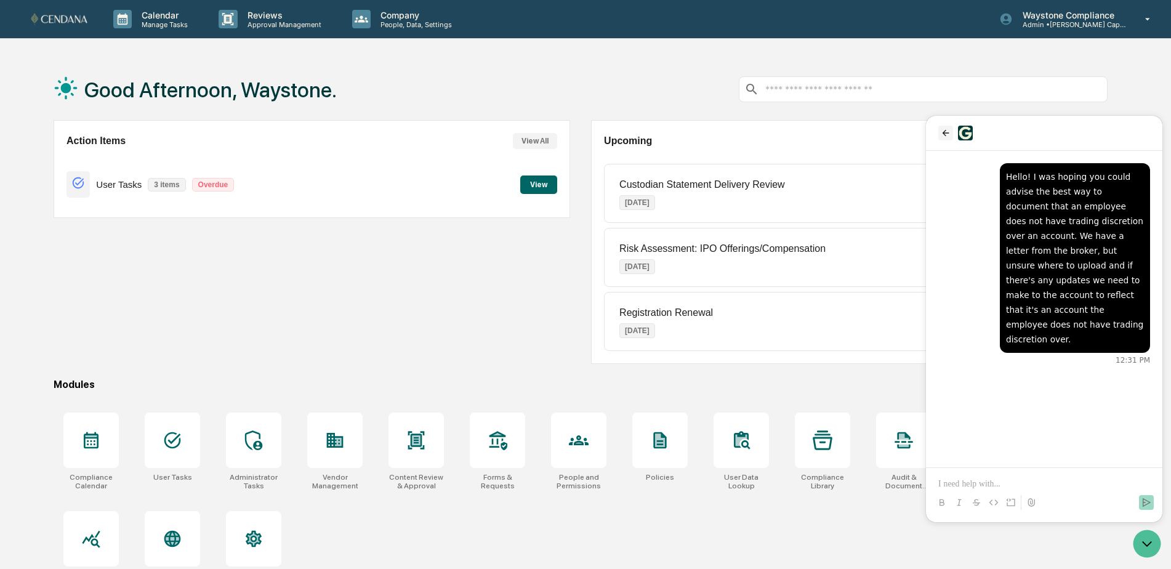
click at [942, 137] on icon "back" at bounding box center [946, 133] width 10 height 10
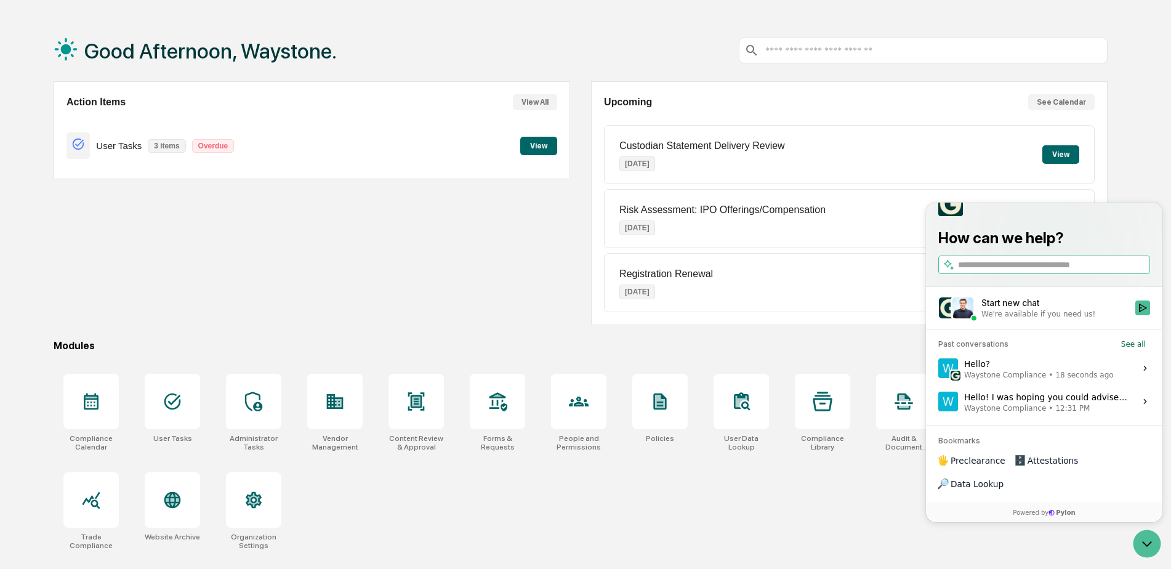
scroll to position [58, 0]
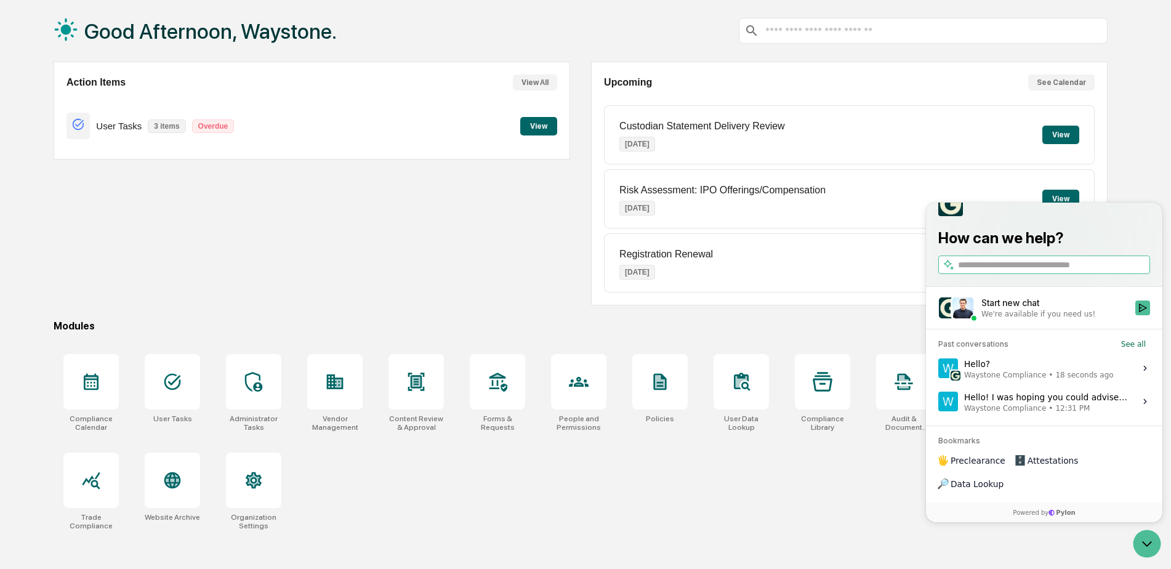
click at [1028, 380] on div "Hello? Waystone Compliance • 18 seconds ago" at bounding box center [1039, 367] width 150 height 23
click at [938, 369] on button "View issue" at bounding box center [938, 368] width 1 height 1
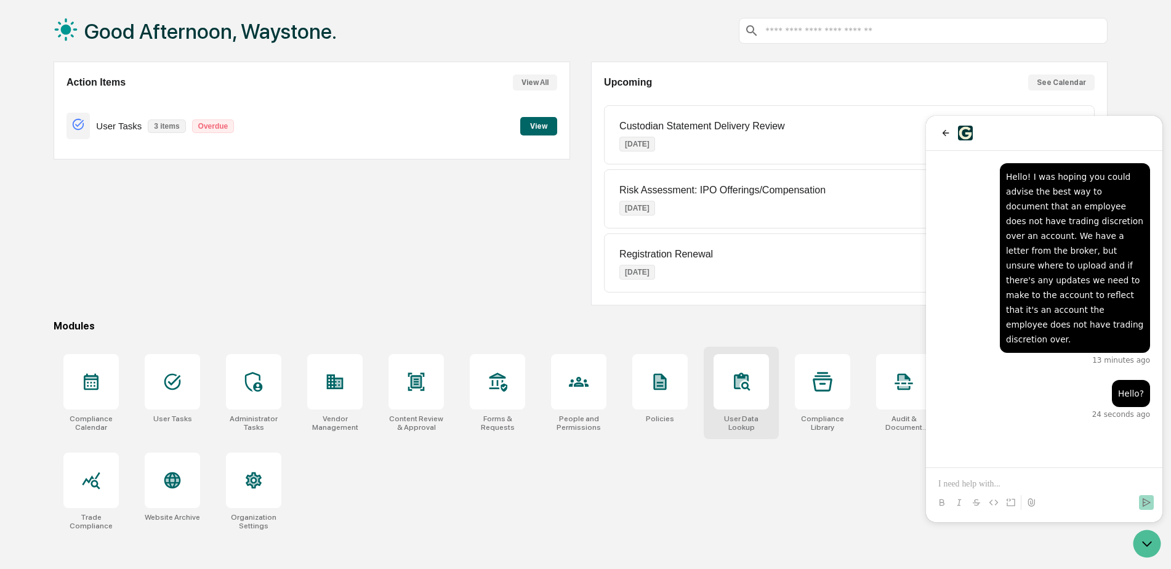
click at [750, 385] on icon at bounding box center [741, 382] width 20 height 20
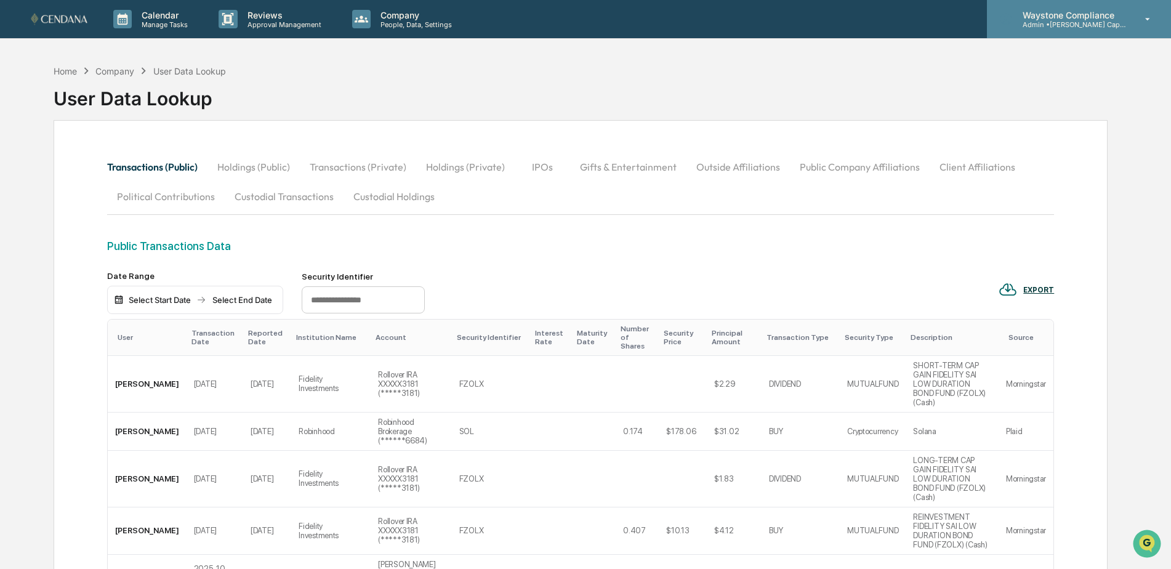
click at [1111, 30] on div "Waystone Compliance Admin • [PERSON_NAME] Capital" at bounding box center [1079, 19] width 184 height 38
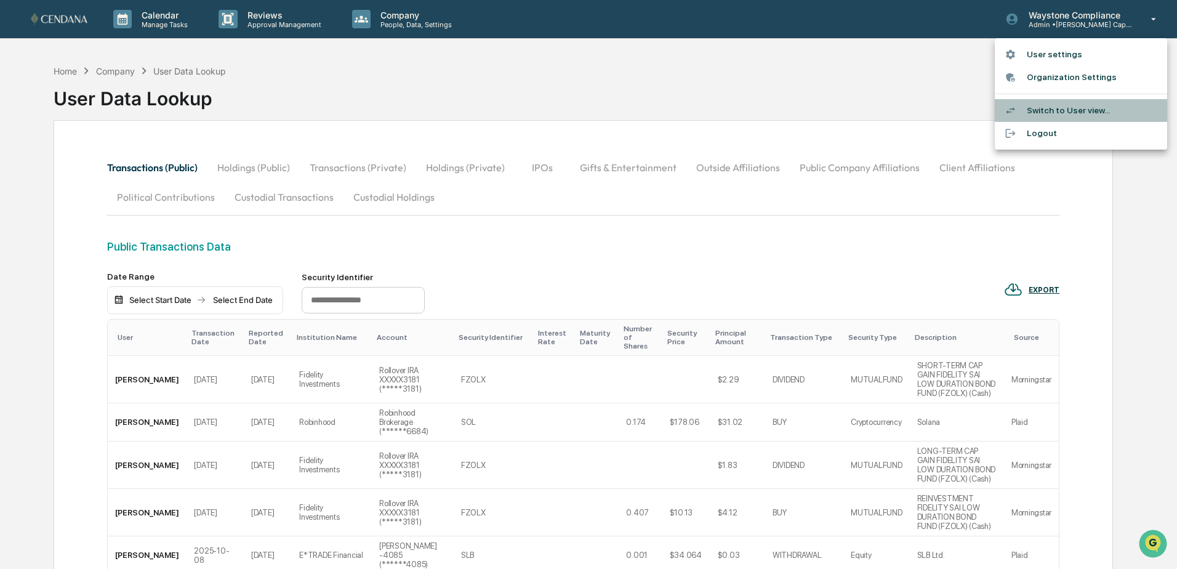
click at [1078, 109] on li "Switch to User view..." at bounding box center [1081, 110] width 172 height 23
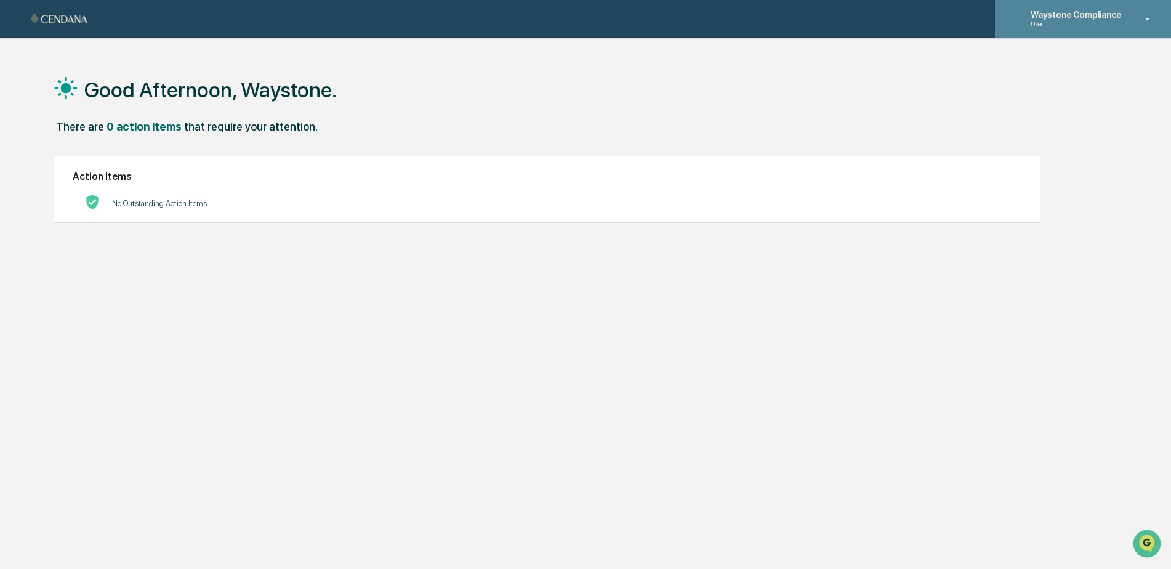
click at [1114, 20] on p "User" at bounding box center [1074, 24] width 107 height 9
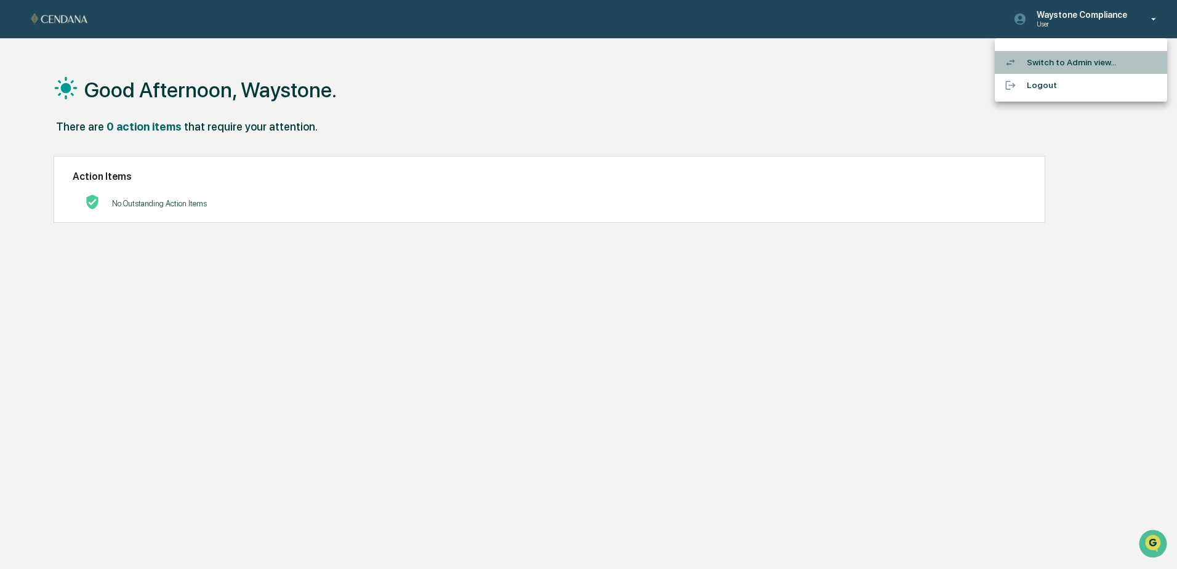
click at [1082, 59] on li "Switch to Admin view..." at bounding box center [1081, 62] width 172 height 23
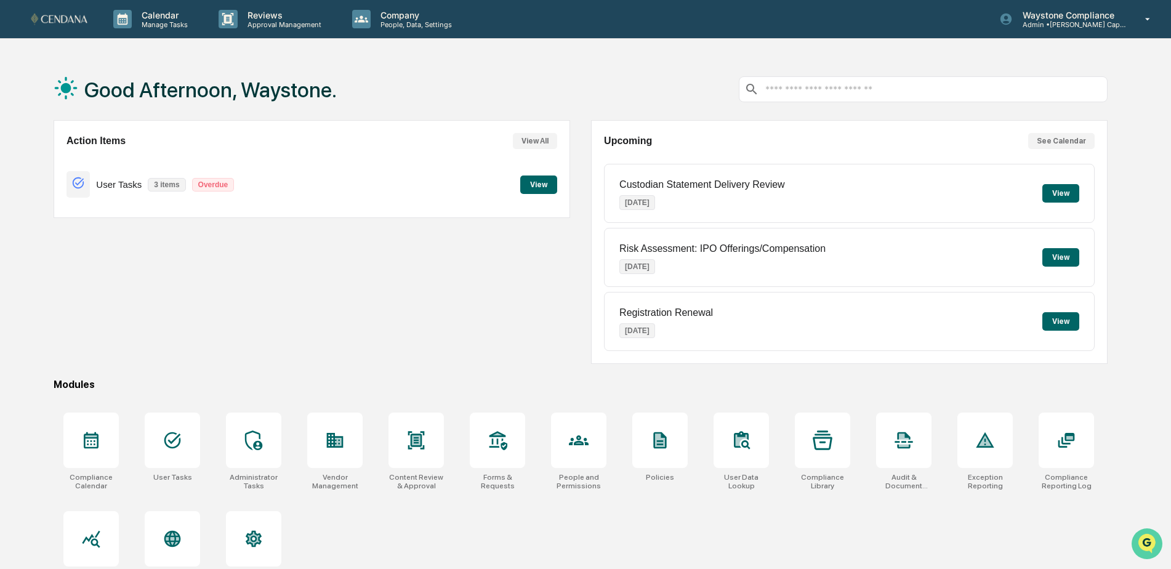
click at [1152, 545] on icon "Open customer support" at bounding box center [1147, 559] width 31 height 31
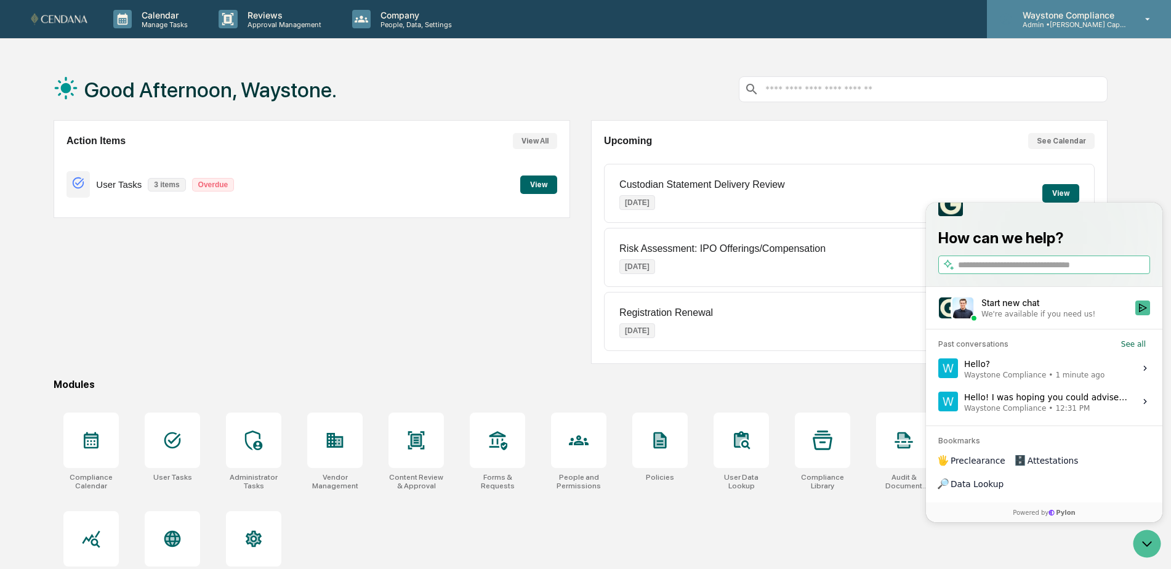
click at [1142, 21] on icon at bounding box center [1148, 20] width 22 height 12
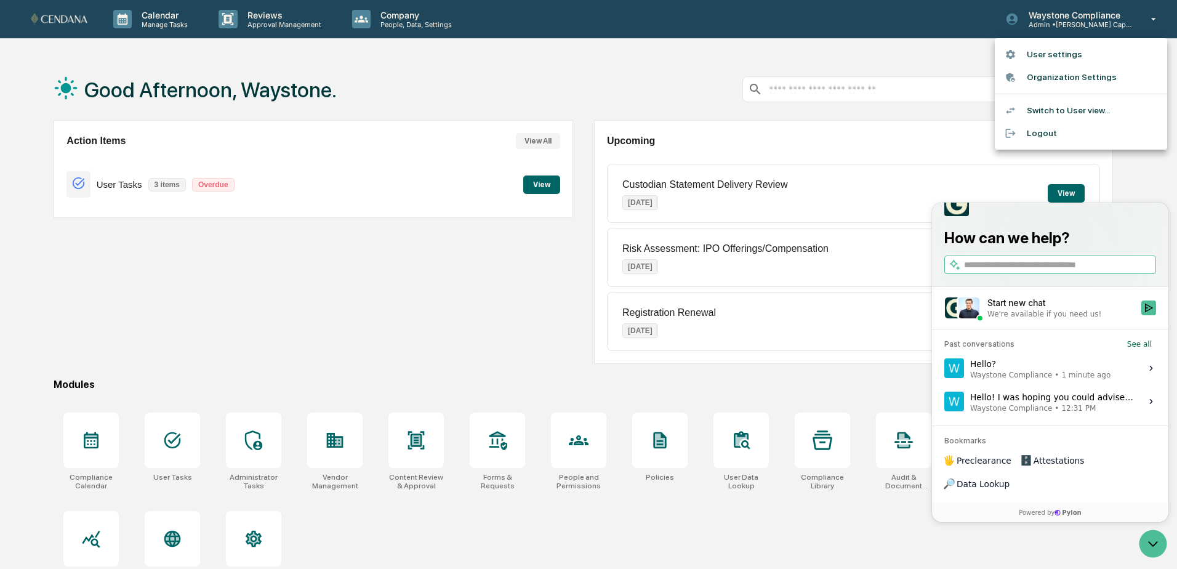
click at [604, 520] on div at bounding box center [588, 284] width 1177 height 569
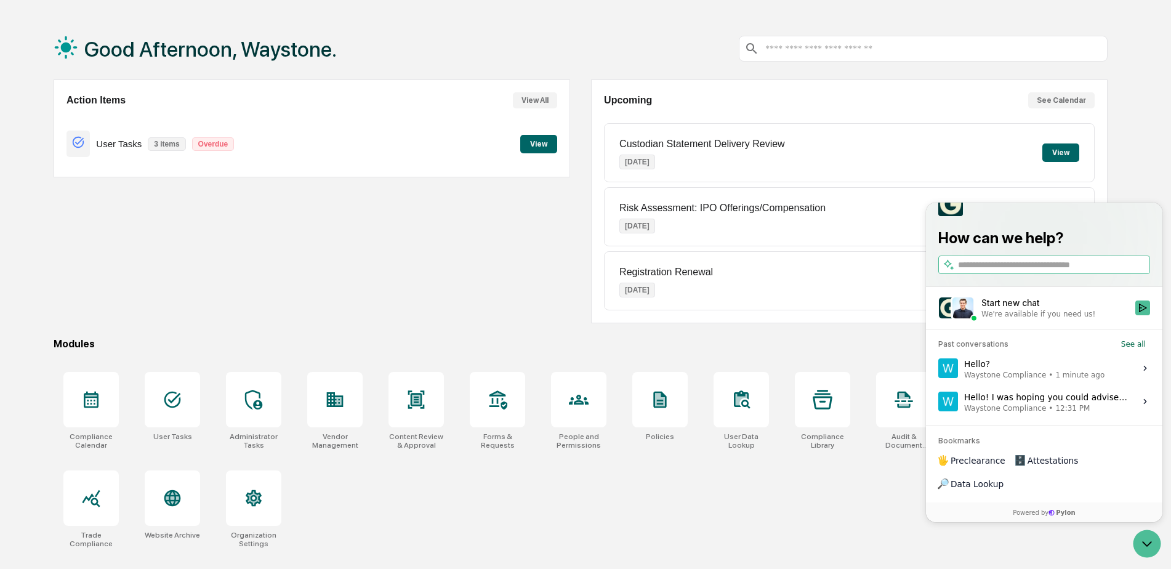
scroll to position [58, 0]
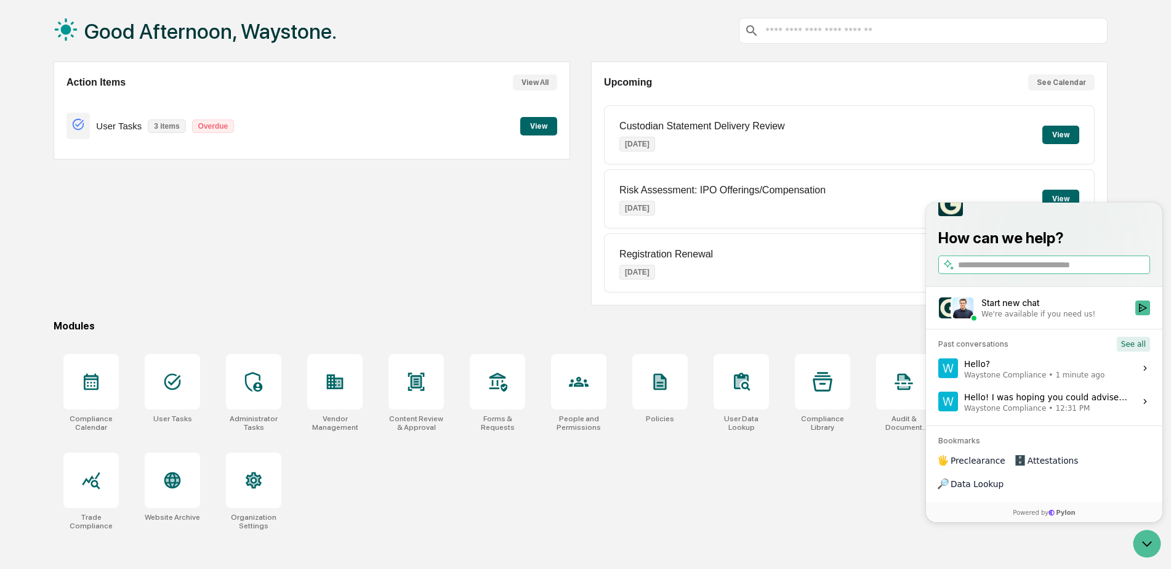
click at [1138, 352] on button "See all" at bounding box center [1133, 344] width 33 height 15
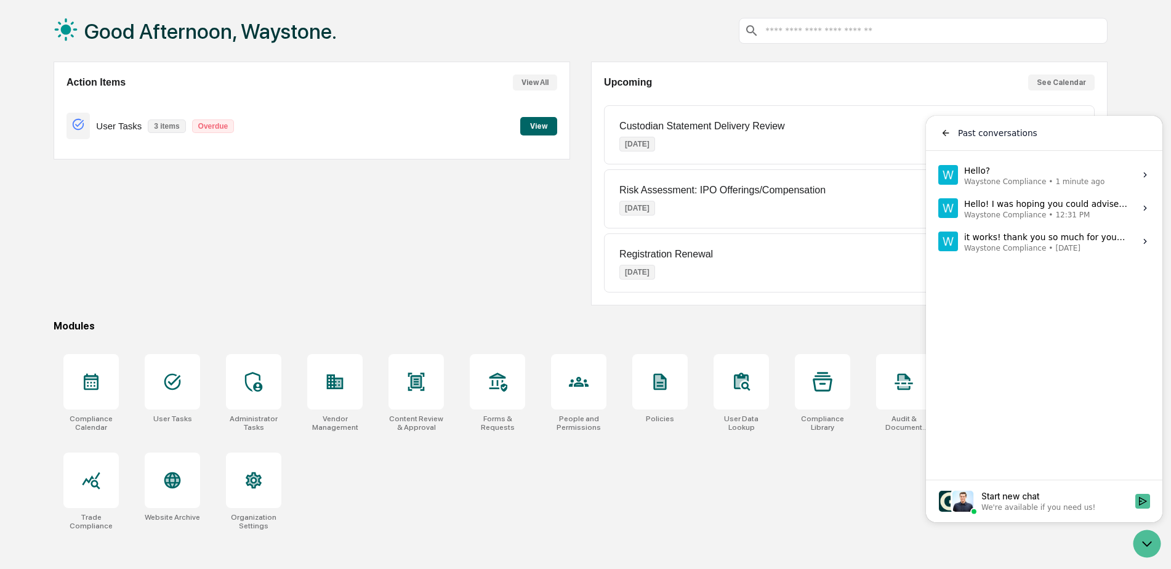
click at [1037, 246] on span "Waystone Compliance • Oct 8" at bounding box center [1046, 248] width 164 height 10
click at [938, 242] on button "View issue" at bounding box center [938, 241] width 1 height 1
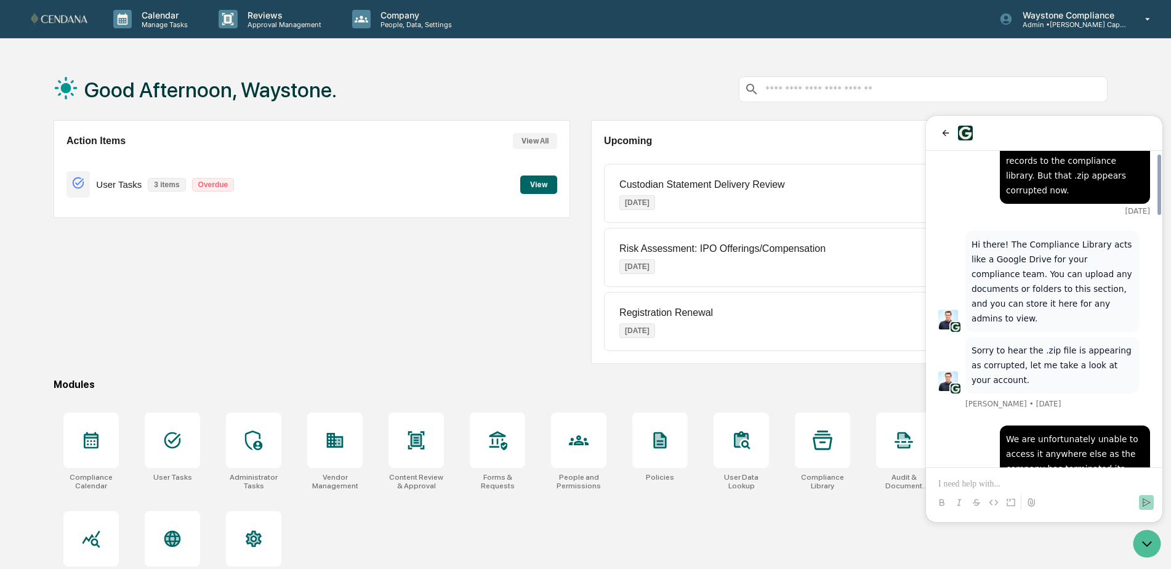
scroll to position [123, 0]
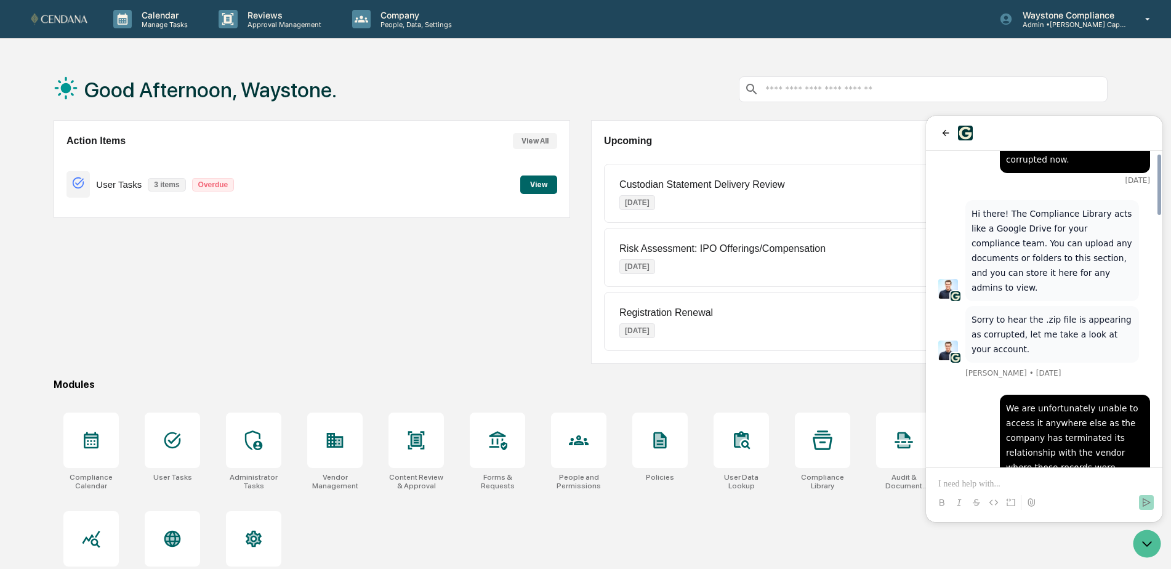
click at [432, 290] on div "Action Items View All User Tasks 3 items Overdue View" at bounding box center [312, 242] width 517 height 244
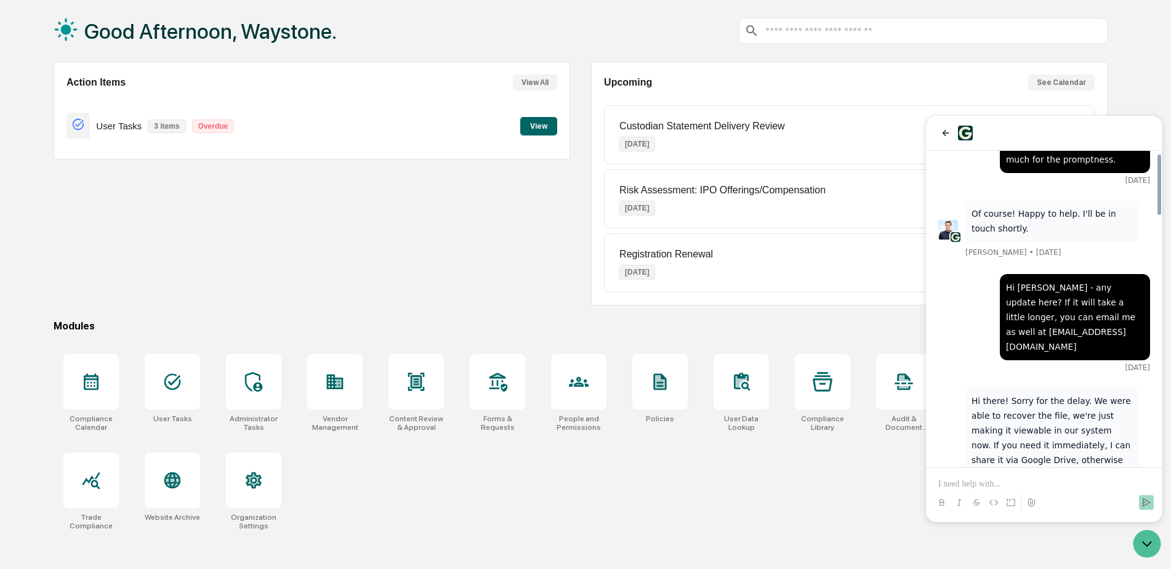
scroll to position [1108, 0]
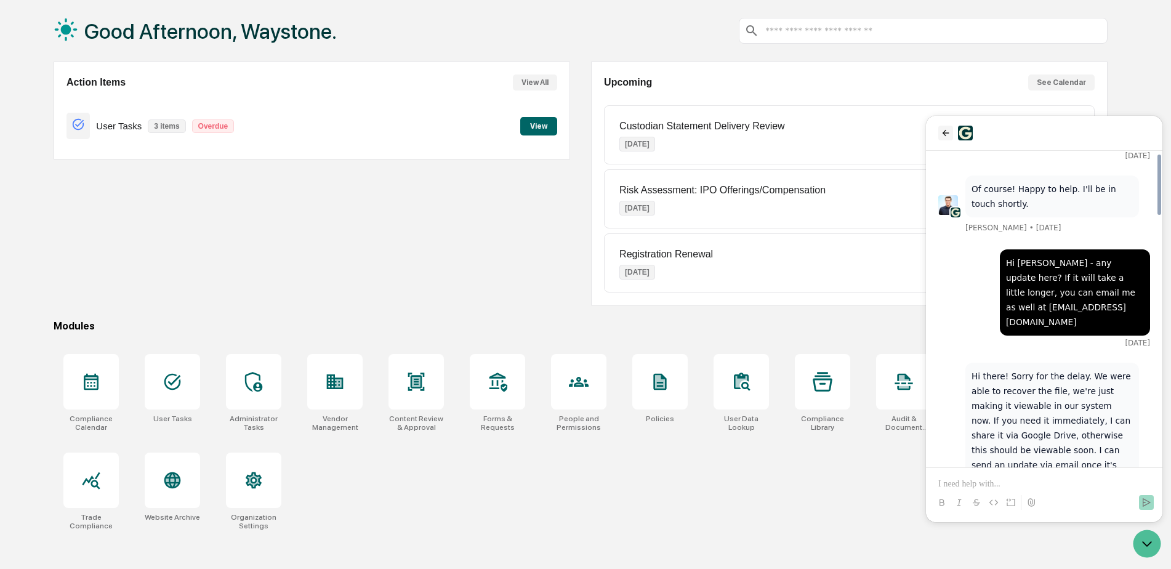
click at [946, 134] on icon "back" at bounding box center [946, 133] width 10 height 10
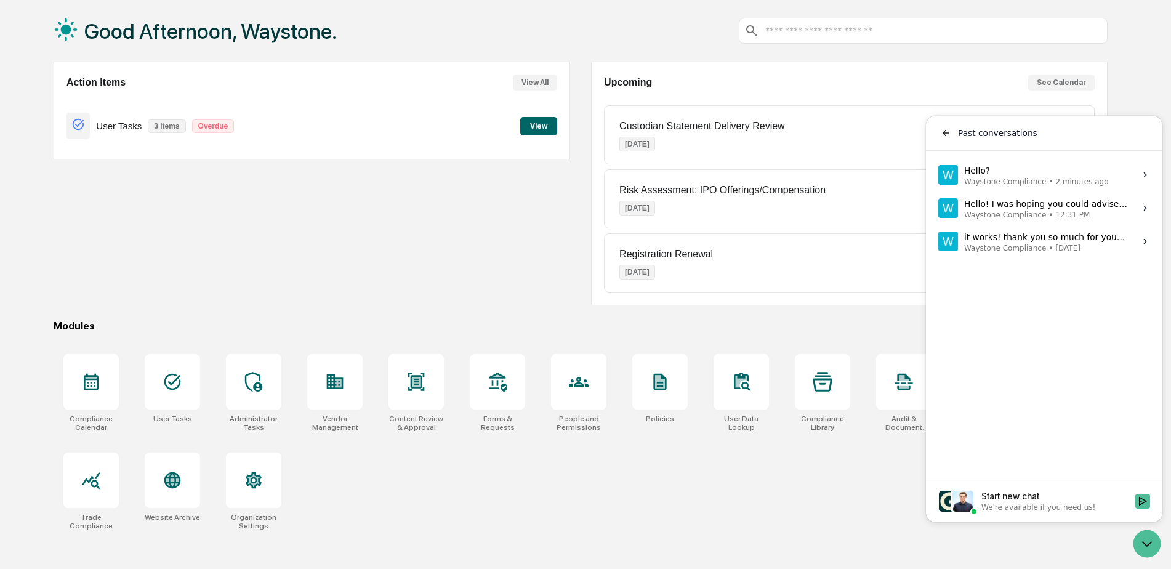
click at [1021, 169] on div "Hello? Waystone Compliance • 2 minutes ago" at bounding box center [1036, 174] width 145 height 23
click at [938, 175] on button "View issue" at bounding box center [938, 175] width 1 height 1
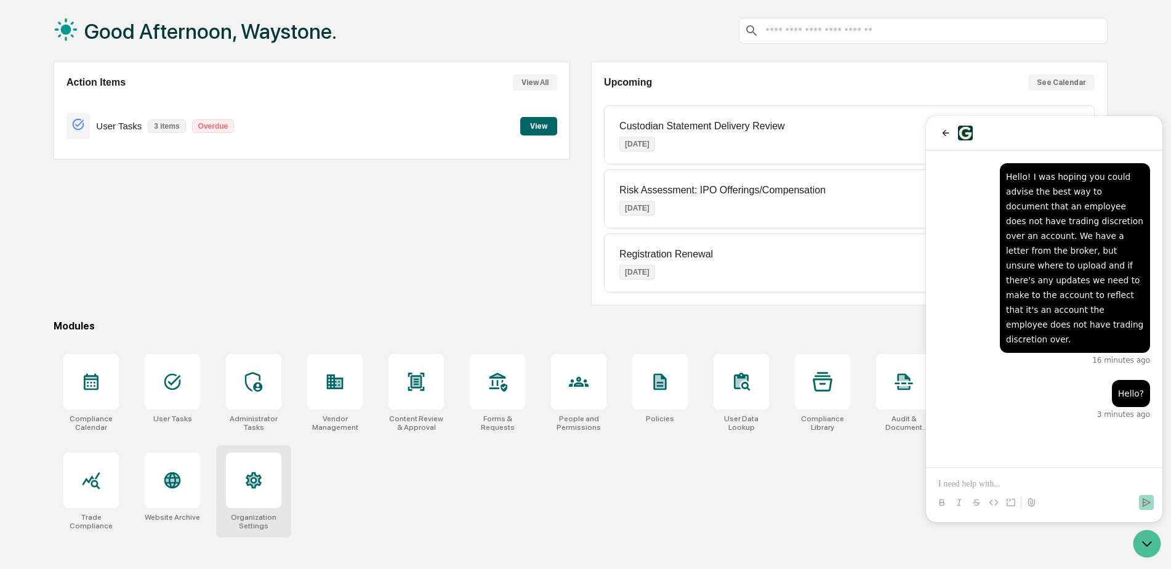
click at [268, 477] on div at bounding box center [253, 479] width 55 height 55
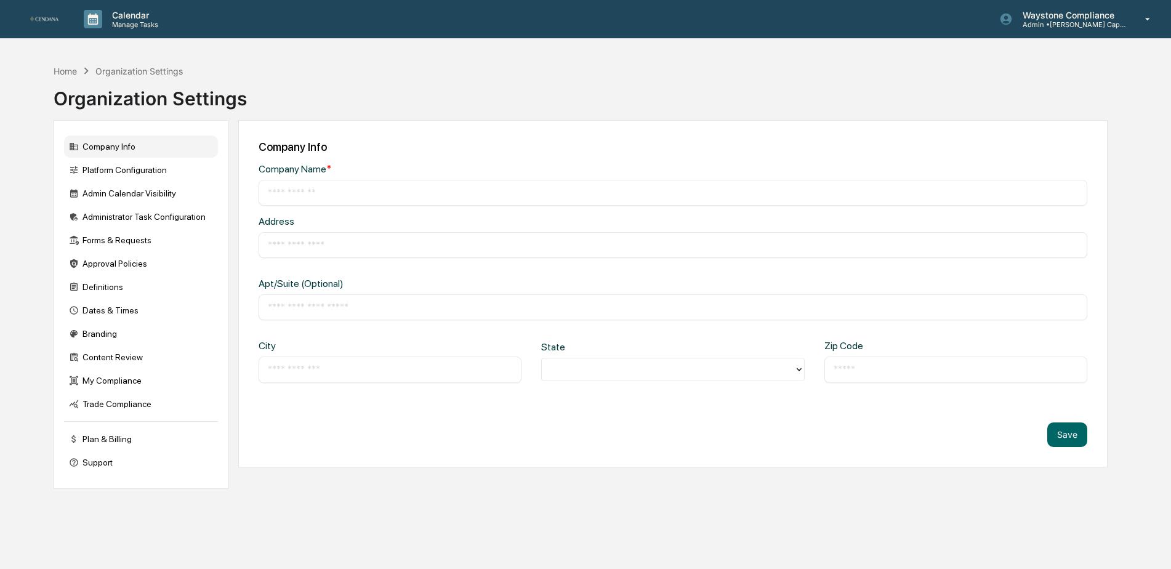
type input "**********"
type input "*****"
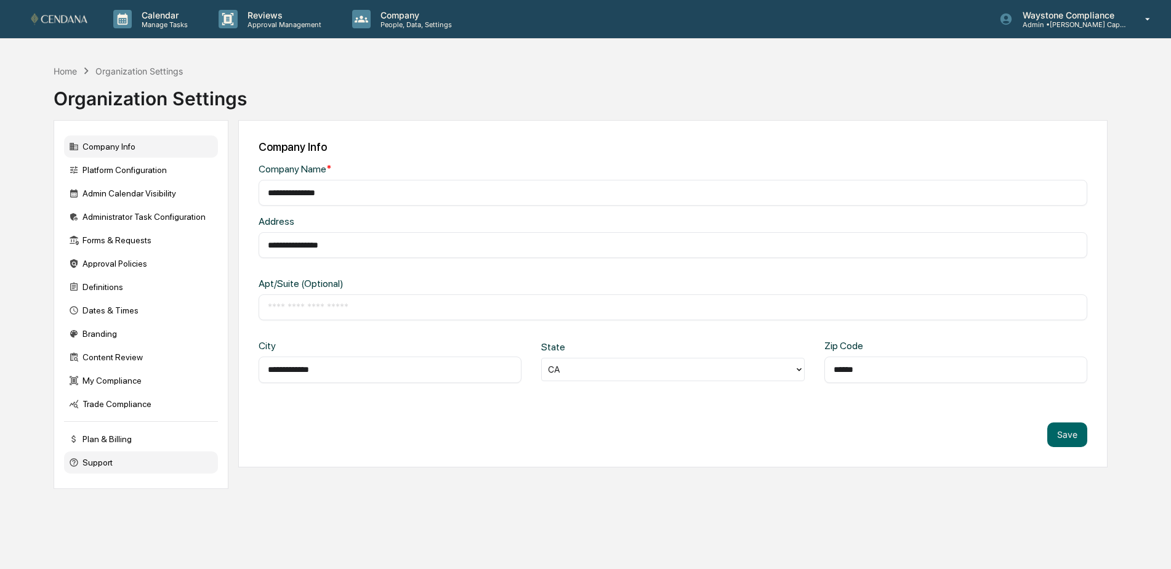
click at [89, 469] on div "Support" at bounding box center [141, 462] width 154 height 22
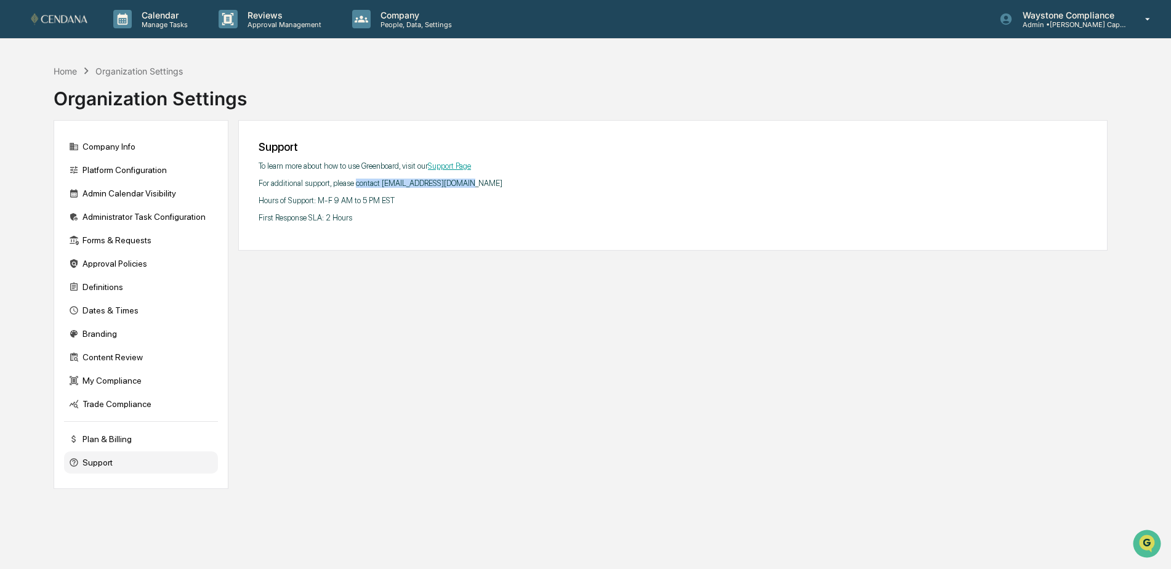
drag, startPoint x: 488, startPoint y: 183, endPoint x: 358, endPoint y: 181, distance: 129.9
click at [358, 181] on p "For additional support, please contact [EMAIL_ADDRESS][DOMAIN_NAME]" at bounding box center [673, 183] width 829 height 9
copy p "contact [EMAIL_ADDRESS][DOMAIN_NAME]"
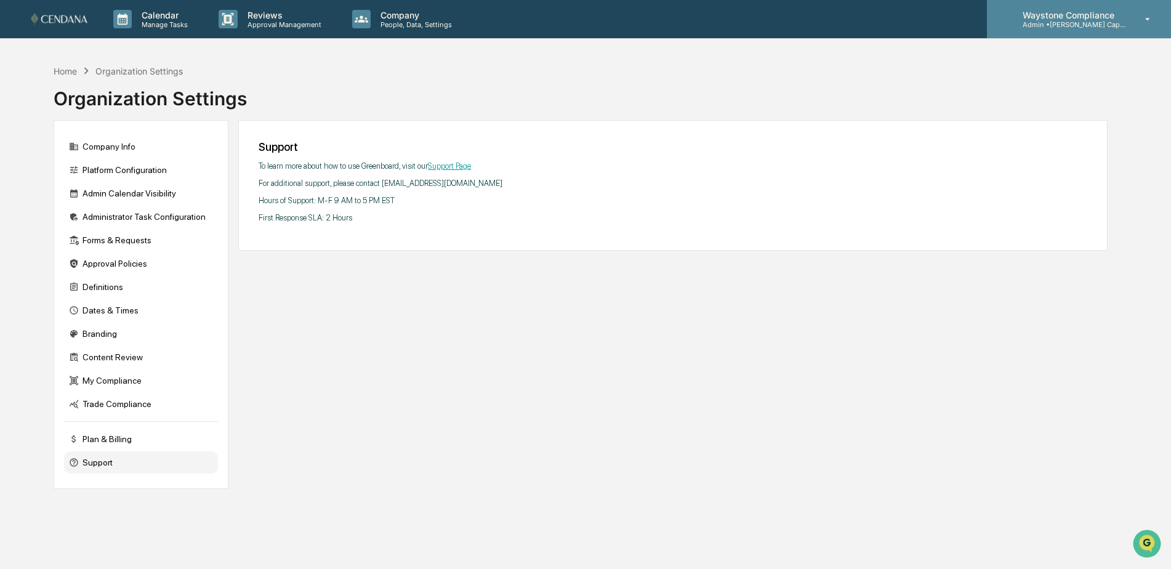
click at [1103, 30] on div "Waystone Compliance Admin • [PERSON_NAME] Capital" at bounding box center [1079, 19] width 184 height 38
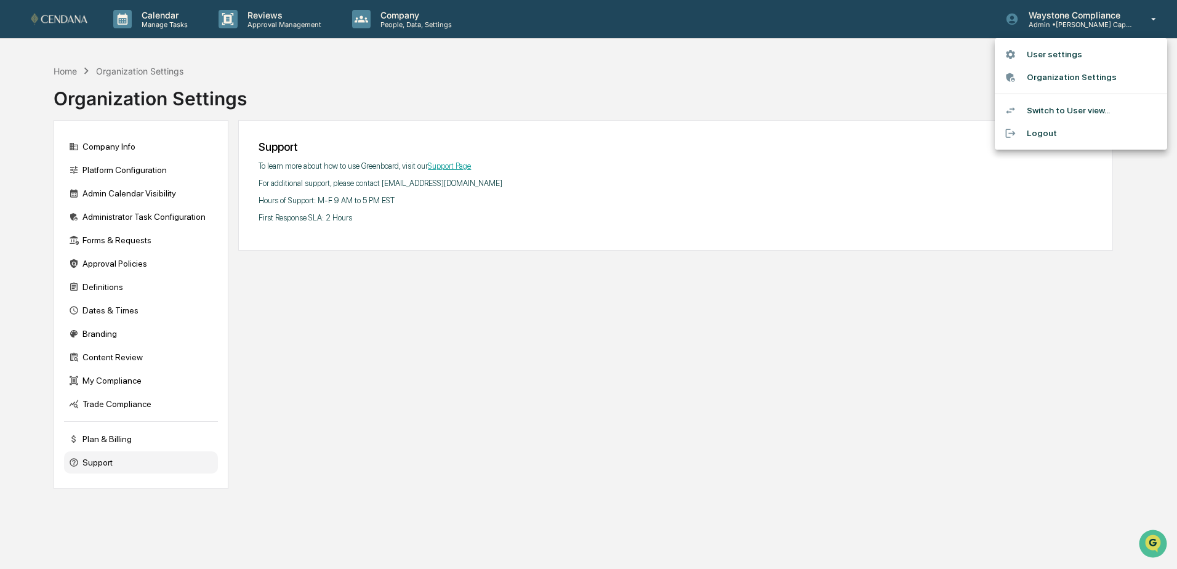
click at [1084, 58] on li "User settings" at bounding box center [1081, 54] width 172 height 23
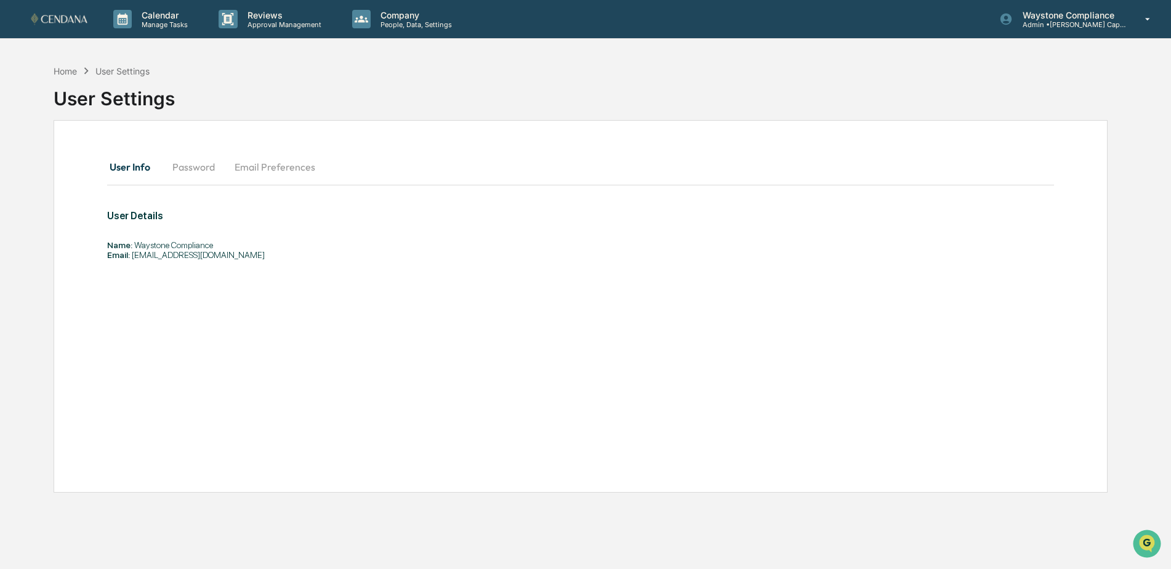
click at [263, 172] on button "Email Preferences" at bounding box center [275, 167] width 100 height 30
click at [183, 172] on button "Password" at bounding box center [194, 167] width 62 height 30
click at [123, 172] on button "User Info" at bounding box center [134, 167] width 55 height 30
click at [123, 254] on span "Email:" at bounding box center [118, 255] width 23 height 10
drag, startPoint x: 219, startPoint y: 244, endPoint x: 134, endPoint y: 246, distance: 85.0
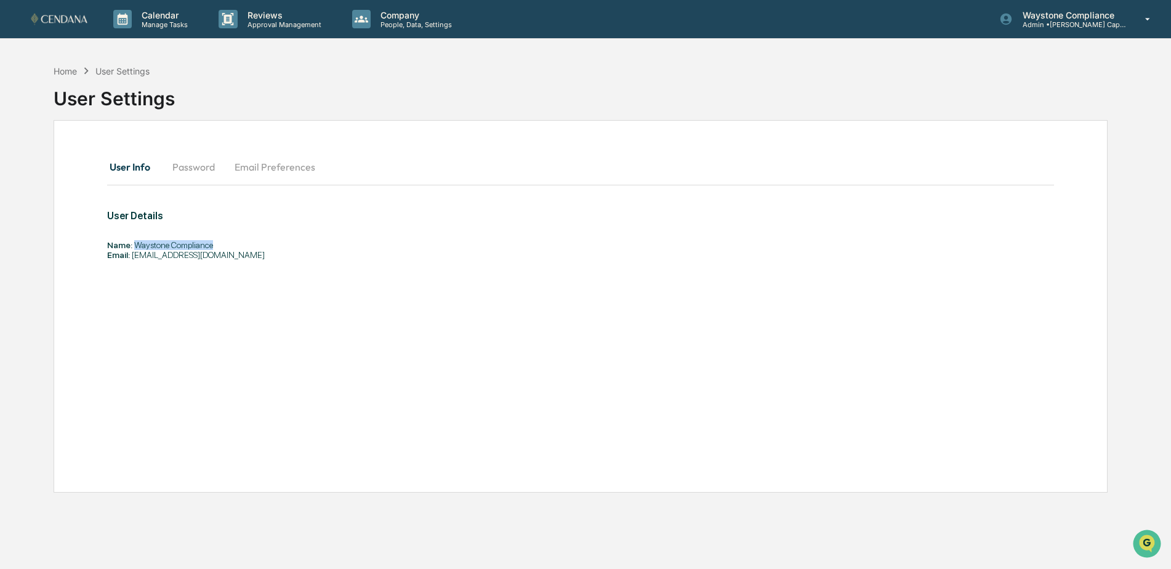
click at [134, 246] on div "Name: Waystone Compliance" at bounding box center [486, 245] width 758 height 10
copy div "Waystone Compliance"
click at [1141, 545] on icon "Open customer support" at bounding box center [1147, 559] width 31 height 31
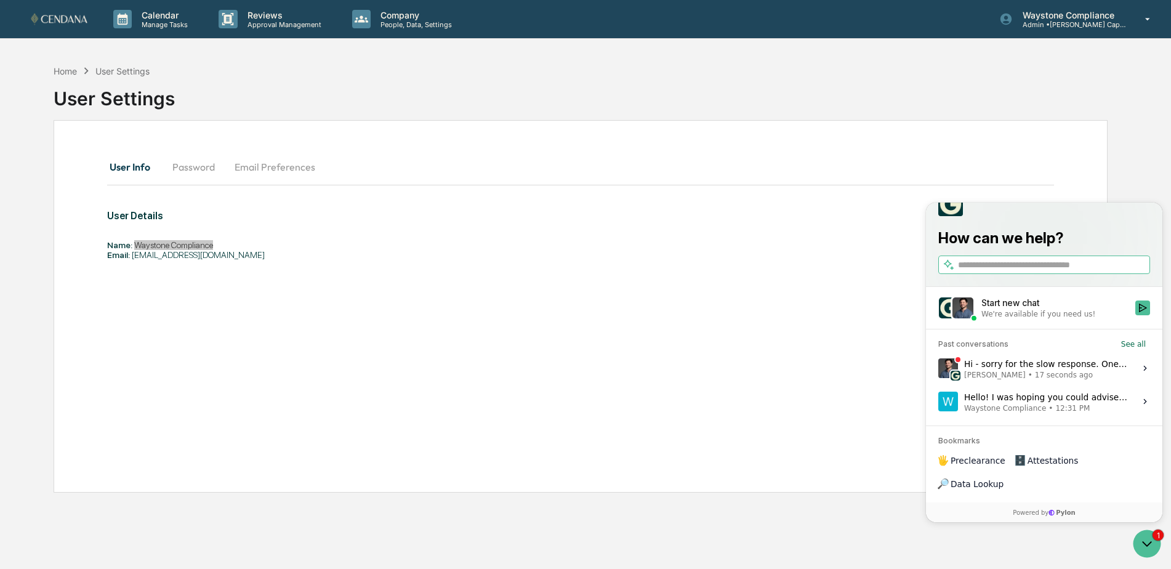
click at [1063, 380] on span "17 seconds ago" at bounding box center [1064, 375] width 58 height 10
click at [938, 369] on button "View issue" at bounding box center [938, 368] width 1 height 1
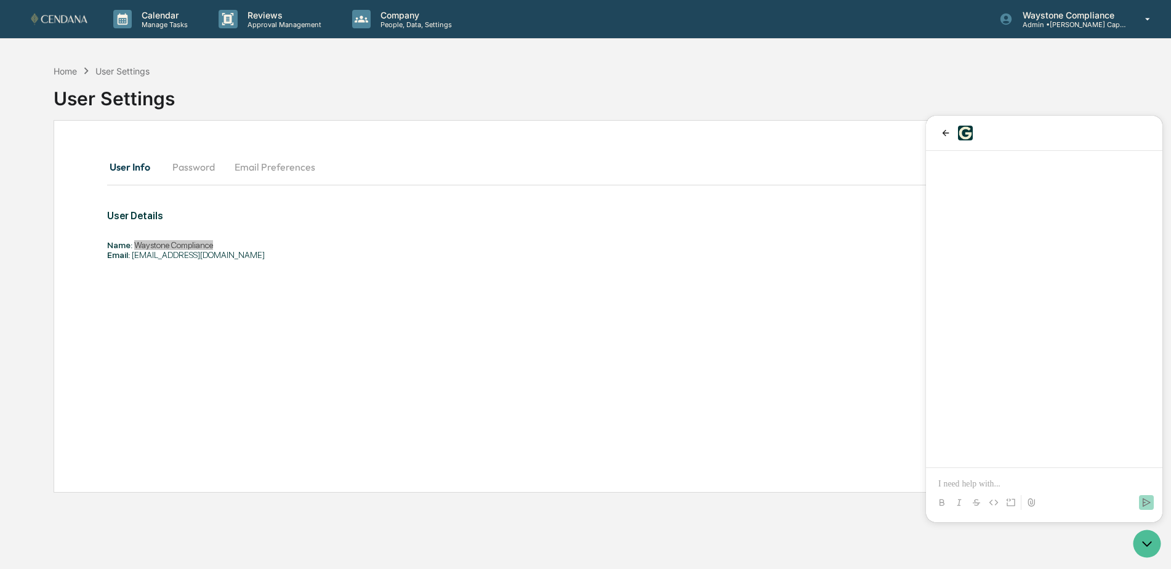
scroll to position [53, 0]
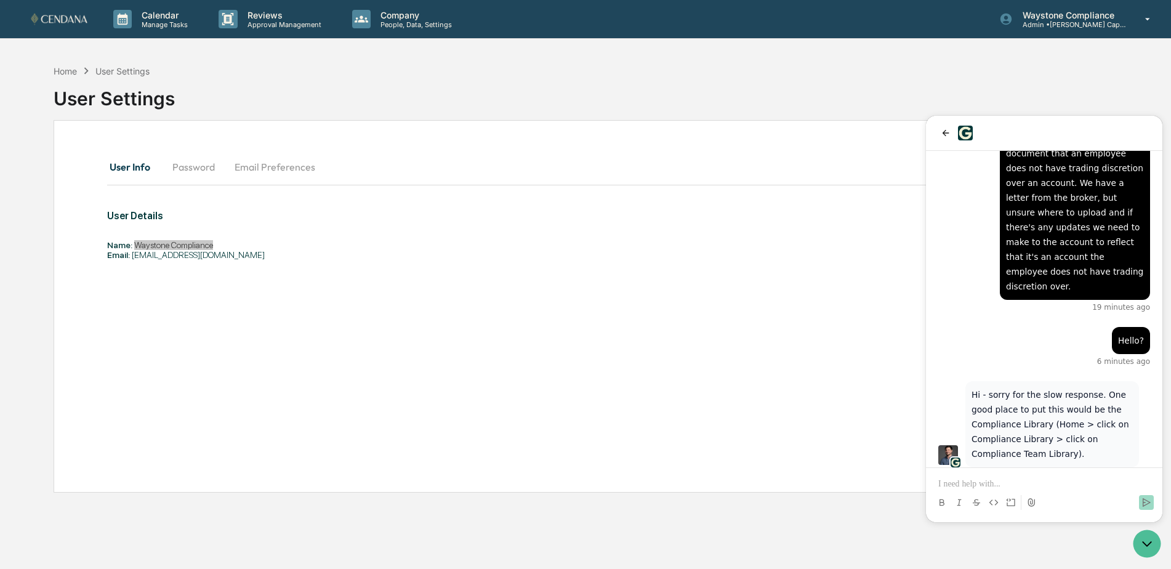
click at [993, 484] on p at bounding box center [1044, 484] width 212 height 12
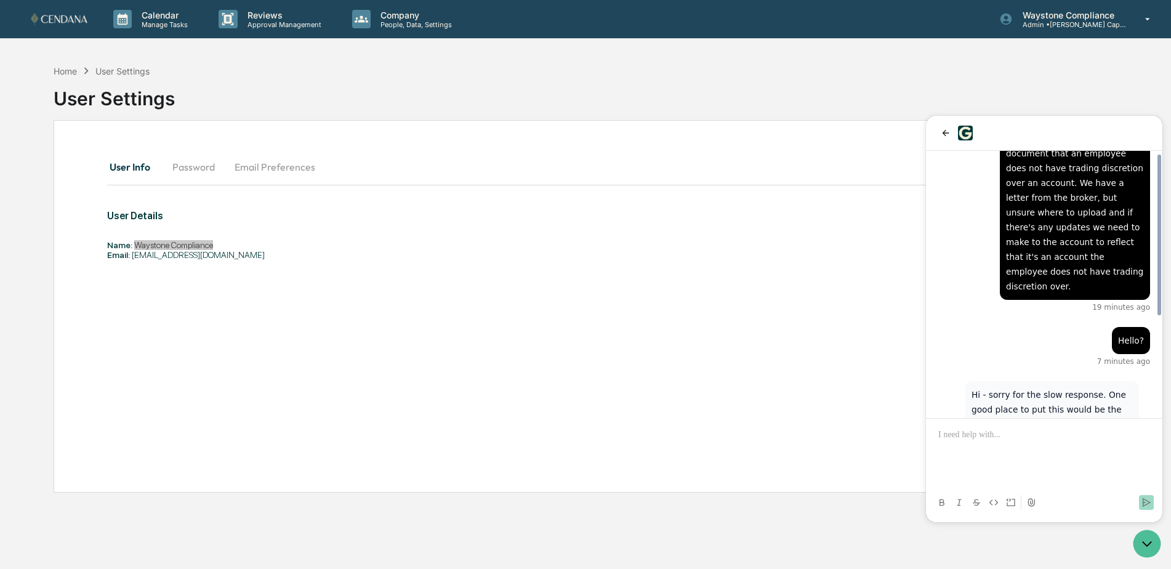
scroll to position [196, 0]
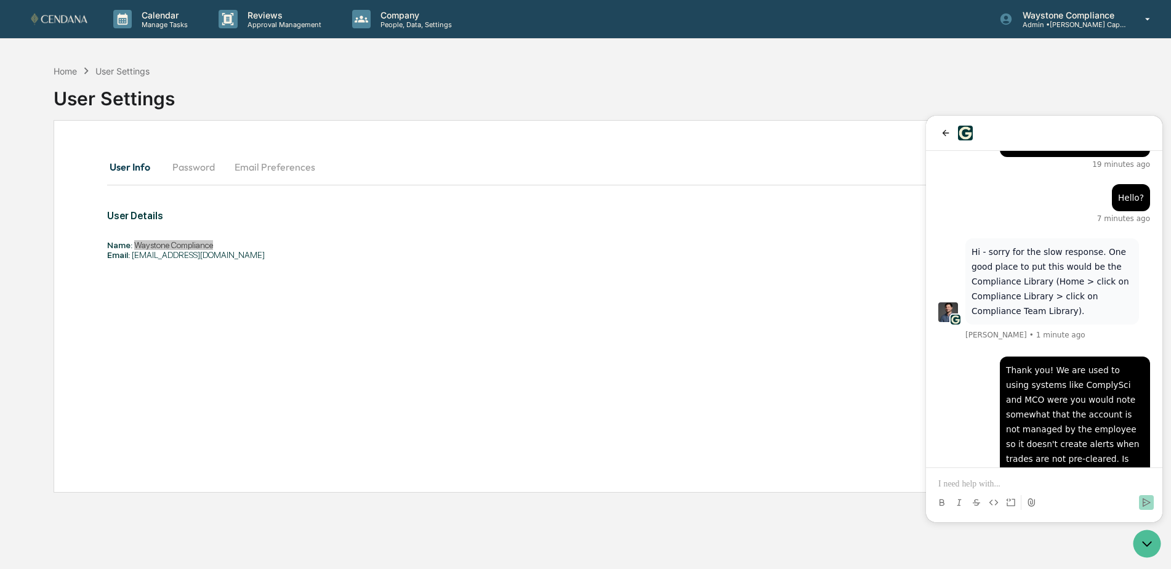
click at [1015, 373] on p "Thank you! We are used to using systems like ComplySci and MCO were you would n…" at bounding box center [1075, 422] width 138 height 118
drag, startPoint x: 1015, startPoint y: 373, endPoint x: 987, endPoint y: 404, distance: 42.3
click at [987, 404] on div "Thank you! We are used to using systems like ComplySci and MCO were you would n…" at bounding box center [1044, 427] width 212 height 143
